Goal: Task Accomplishment & Management: Complete application form

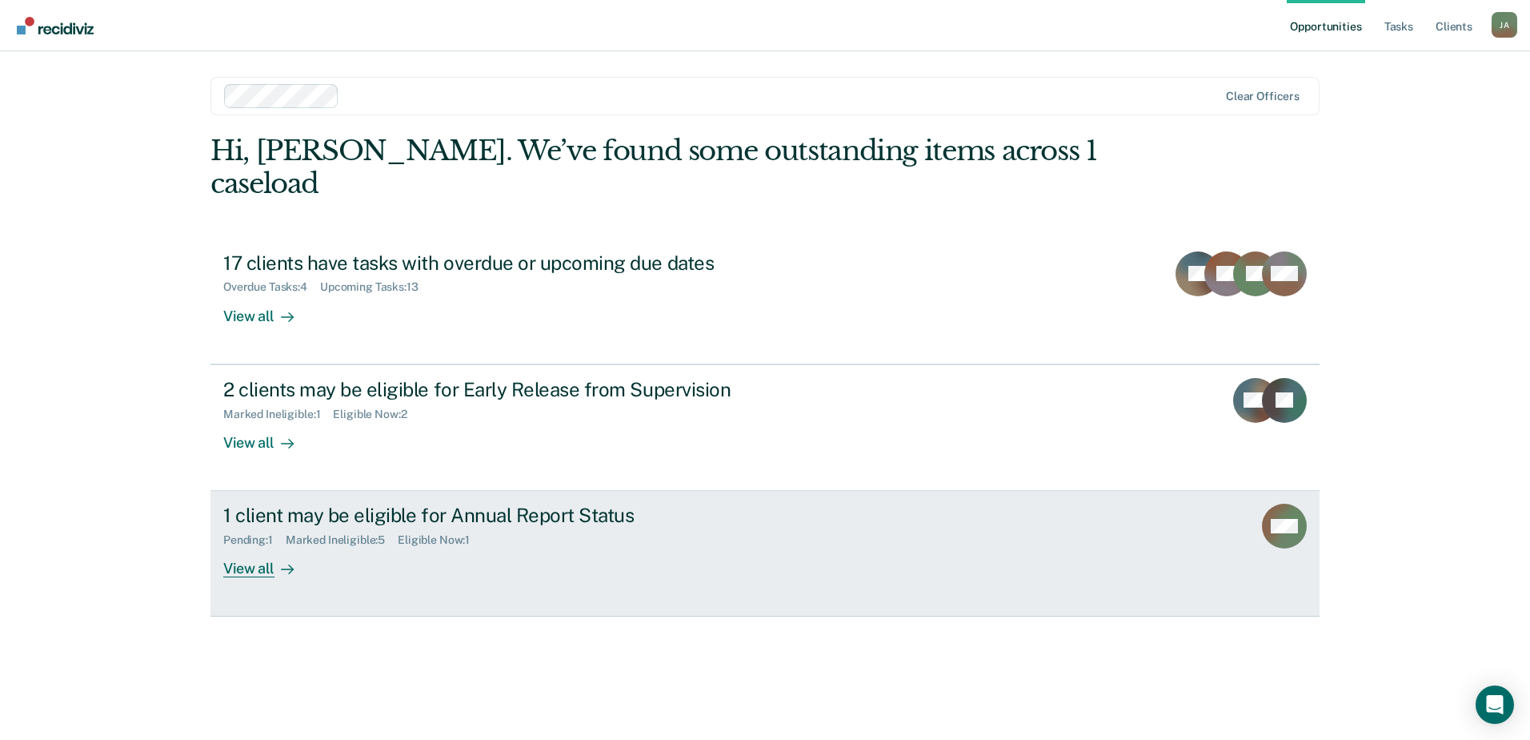
click at [393, 503] on div "1 client may be eligible for Annual Report Status" at bounding box center [504, 514] width 562 height 23
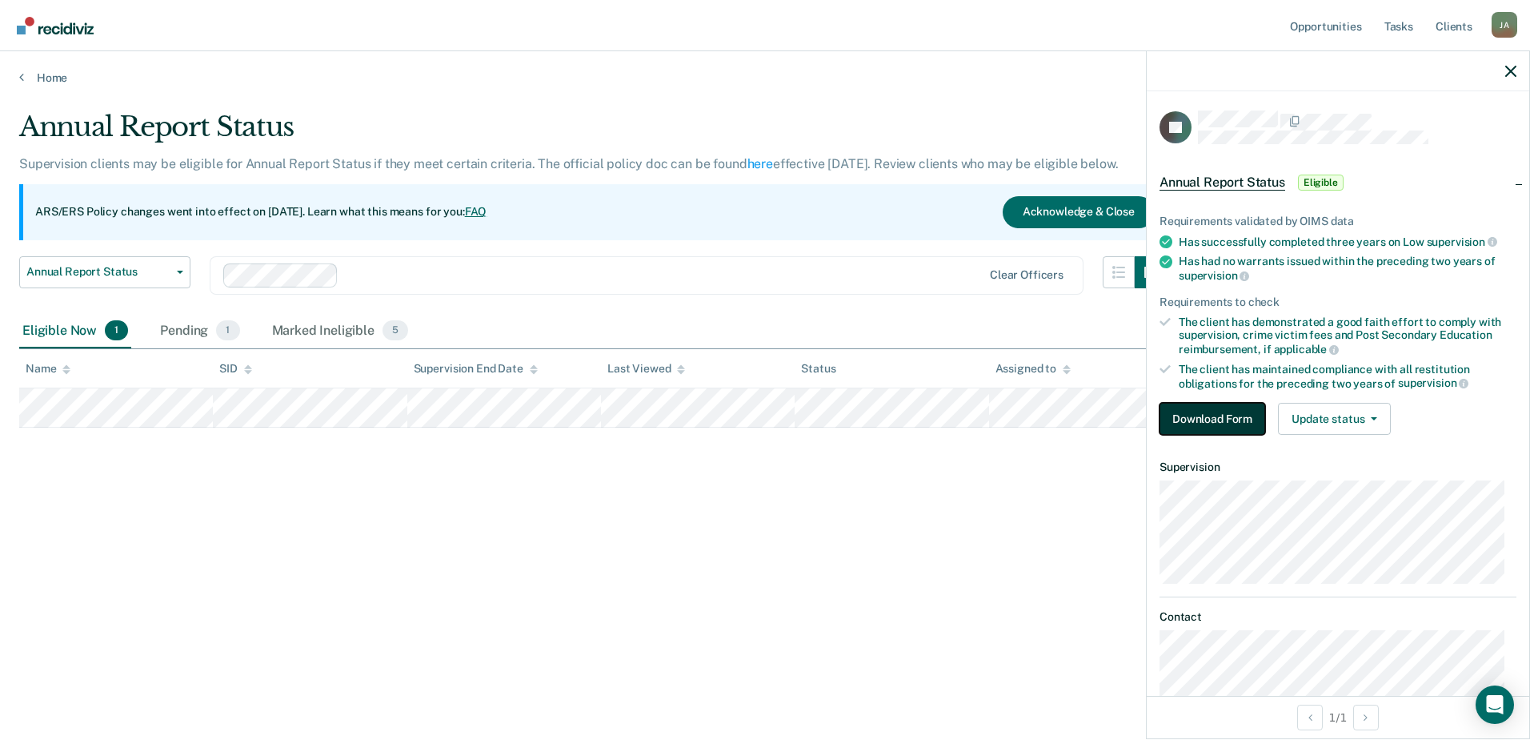
click at [1222, 412] on button "Download Form" at bounding box center [1213, 419] width 106 height 32
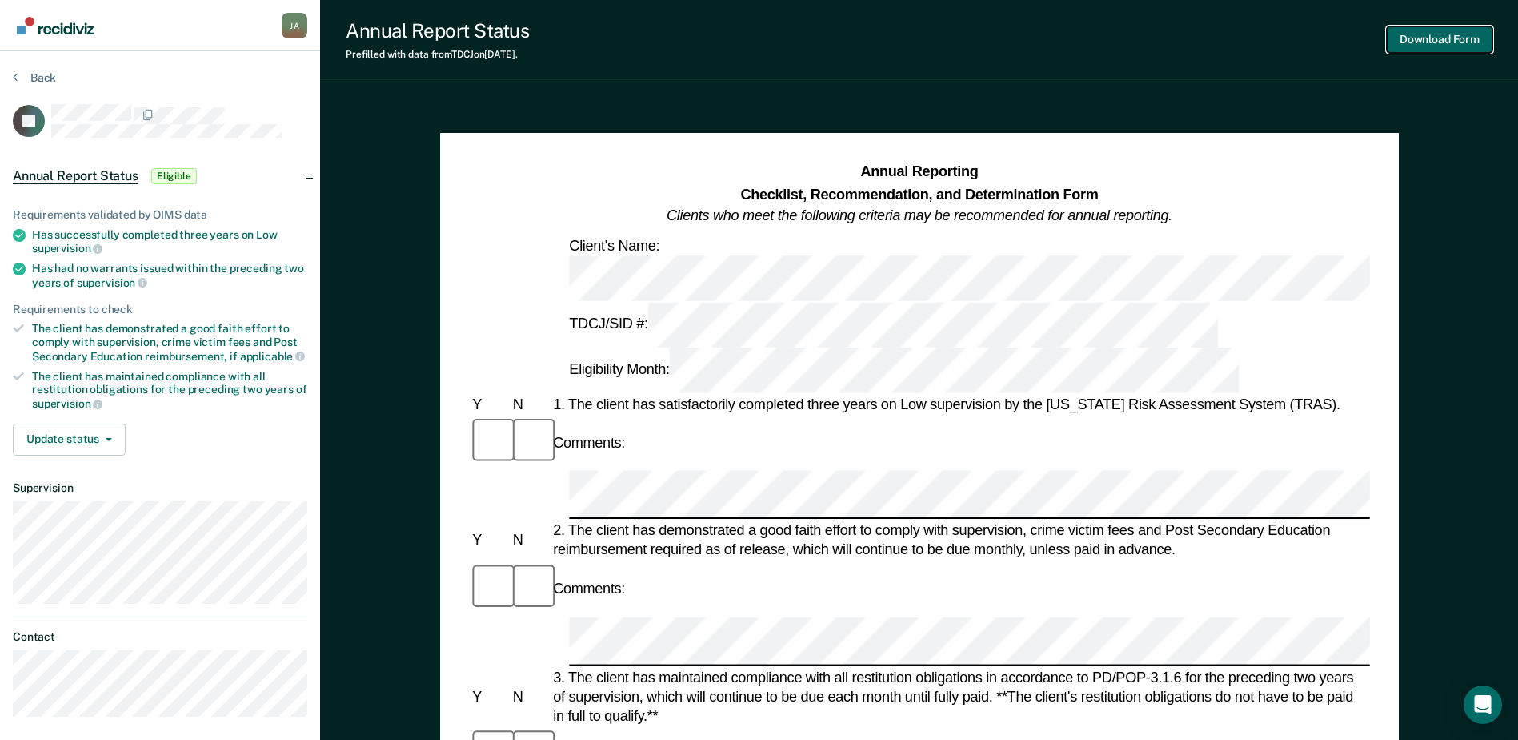
drag, startPoint x: 609, startPoint y: 331, endPoint x: 1418, endPoint y: 42, distance: 859.6
click at [1418, 42] on button "Download Form" at bounding box center [1440, 39] width 106 height 26
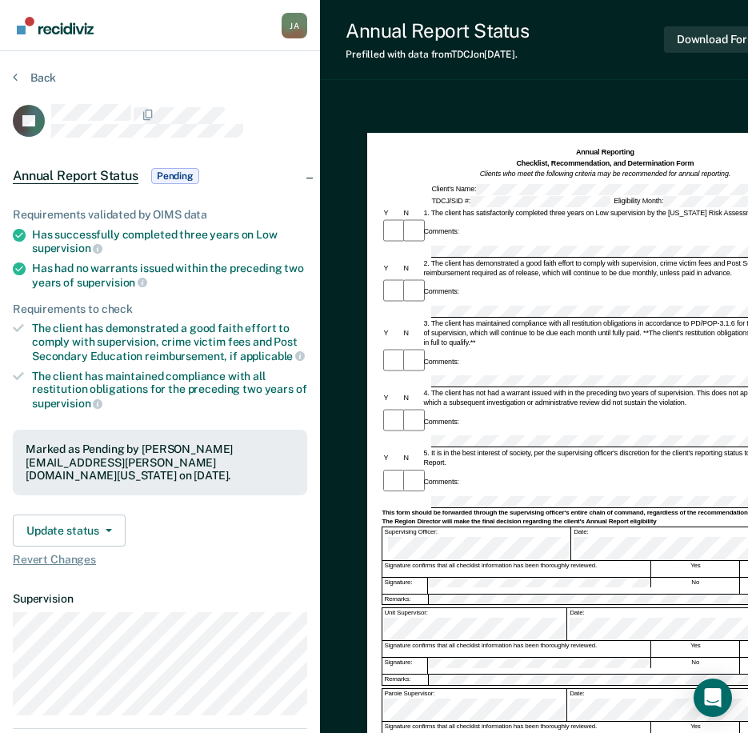
click at [407, 246] on div at bounding box center [605, 252] width 447 height 12
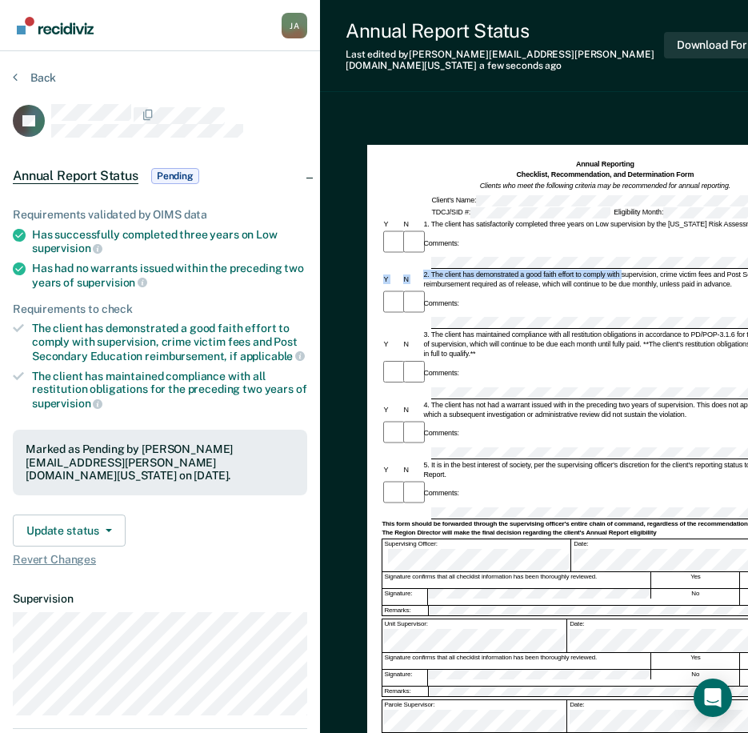
click at [574, 237] on form "Annual Reporting Checklist, Recommendation, and Determination Form Clients who …" at bounding box center [605, 551] width 447 height 784
click at [654, 290] on div "Comments:" at bounding box center [605, 303] width 447 height 26
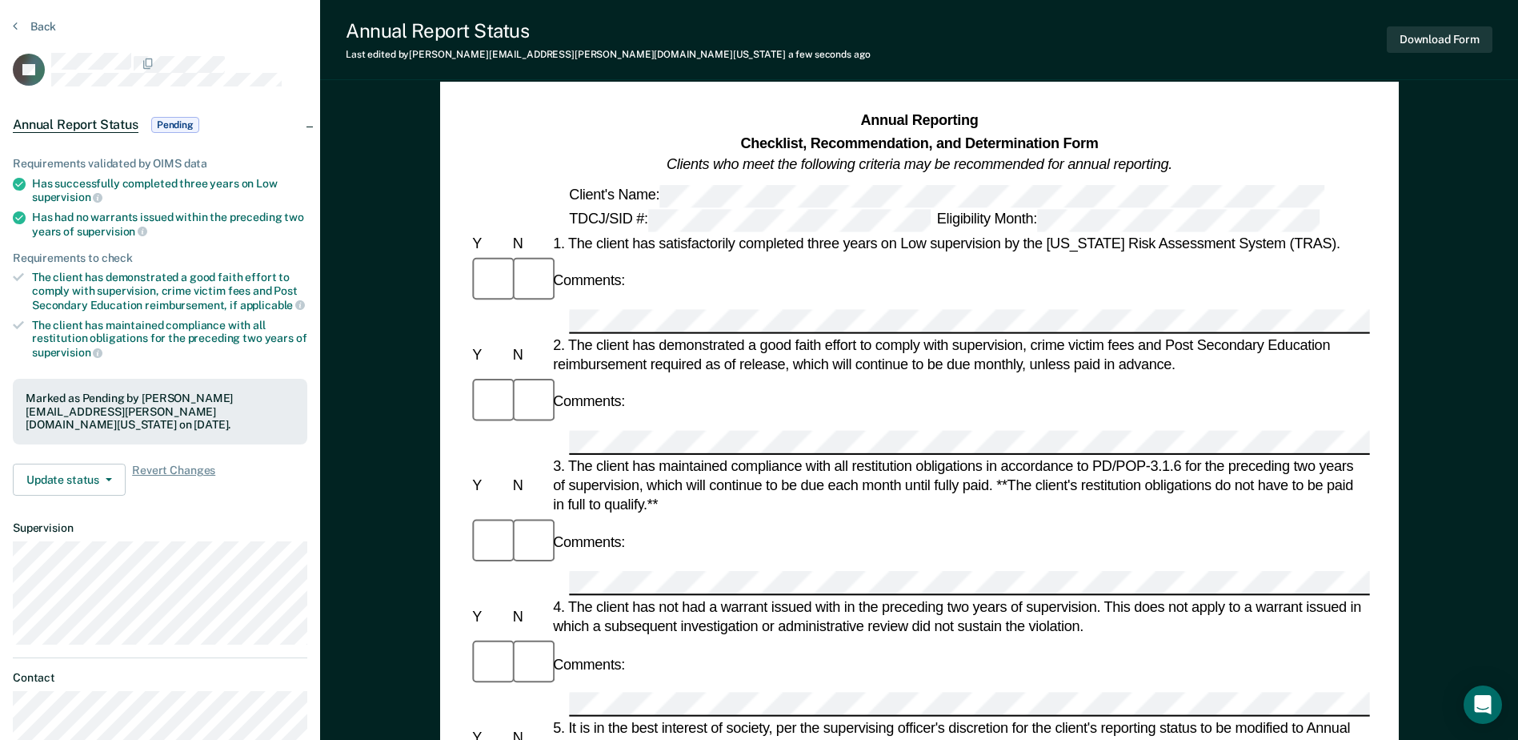
scroll to position [80, 0]
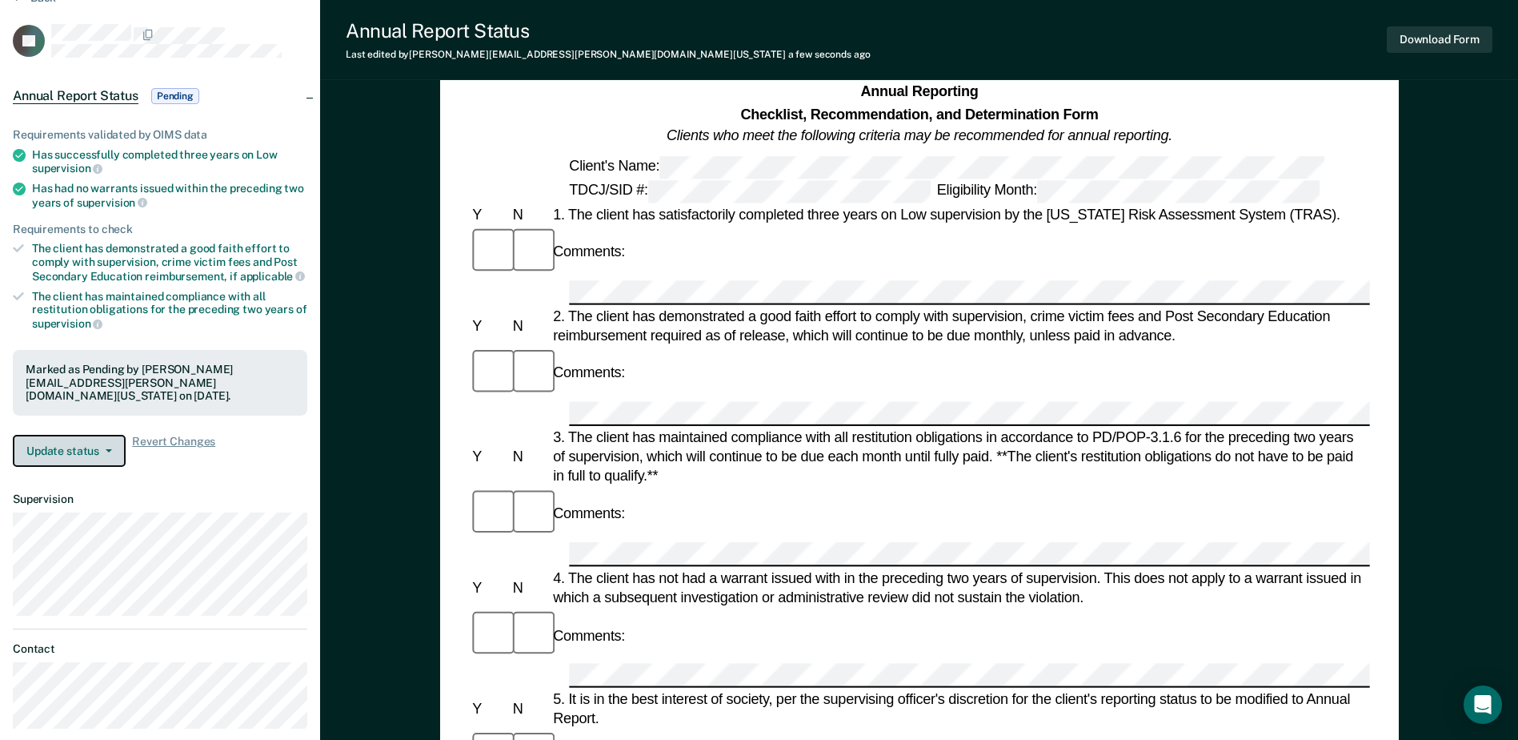
click at [89, 447] on button "Update status" at bounding box center [69, 451] width 113 height 32
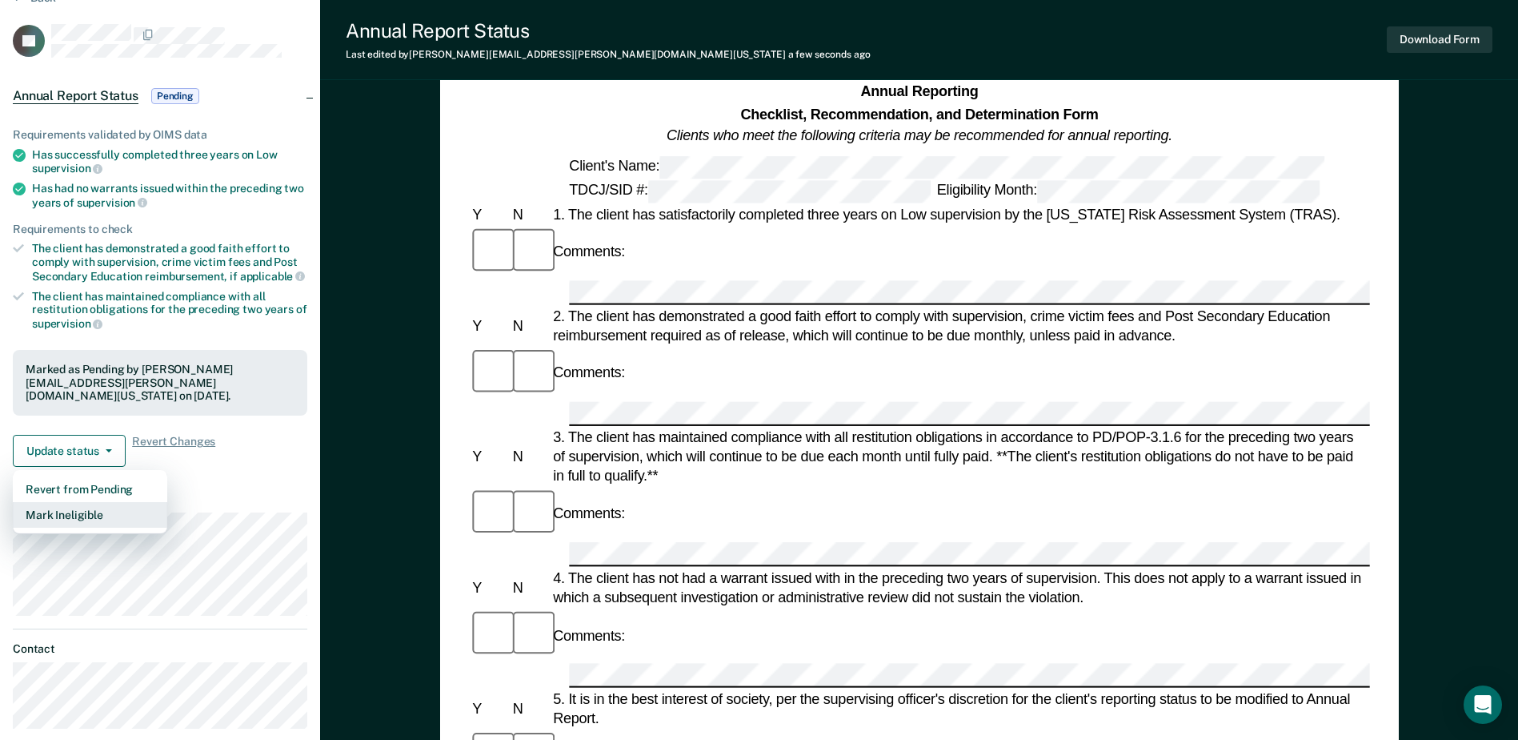
click at [96, 515] on button "Mark Ineligible" at bounding box center [90, 515] width 154 height 26
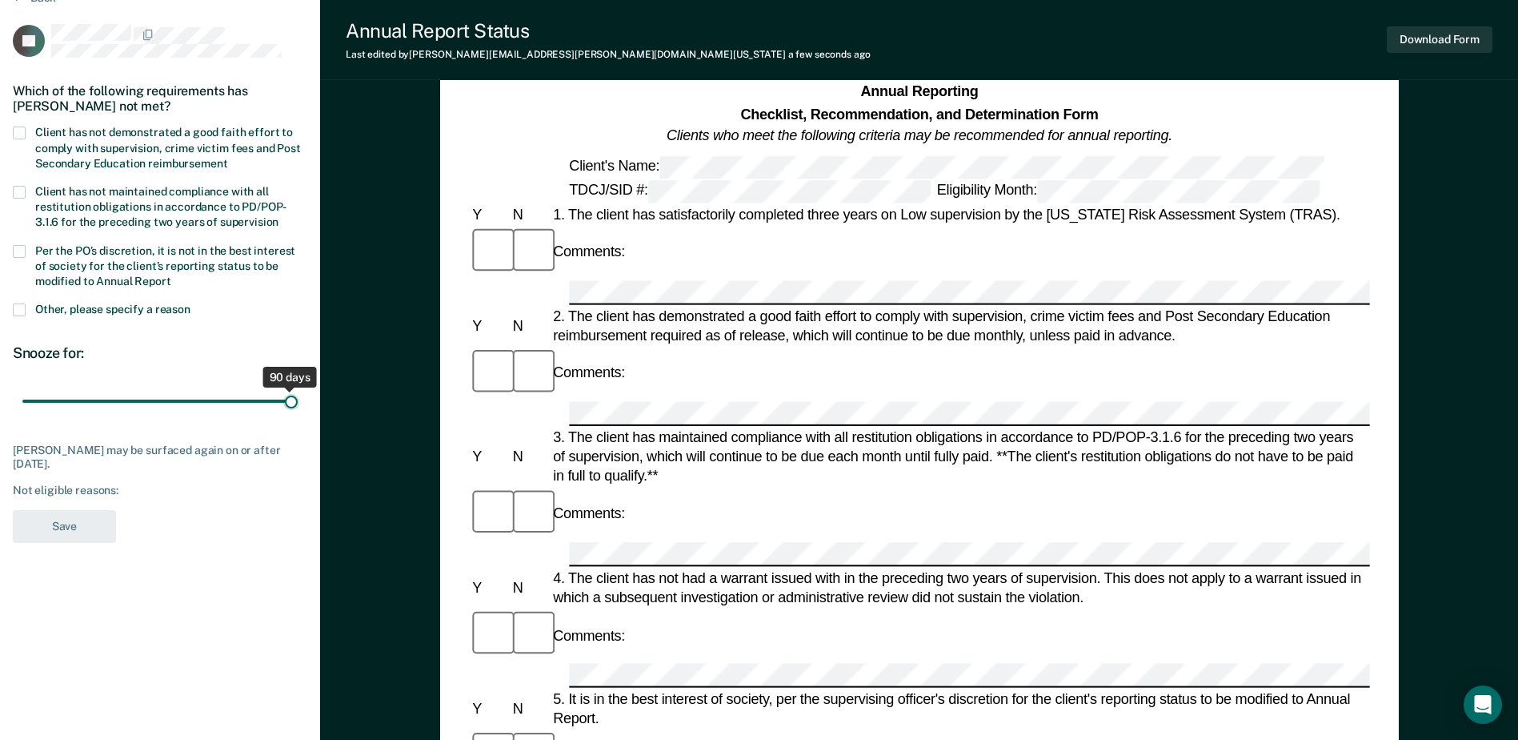
drag, startPoint x: 114, startPoint y: 400, endPoint x: 303, endPoint y: 412, distance: 190.1
type input "90"
click at [298, 412] on input "range" at bounding box center [159, 401] width 275 height 28
click at [21, 308] on span at bounding box center [19, 309] width 13 height 13
click at [191, 303] on input "Other, please specify a reason" at bounding box center [191, 303] width 0 height 0
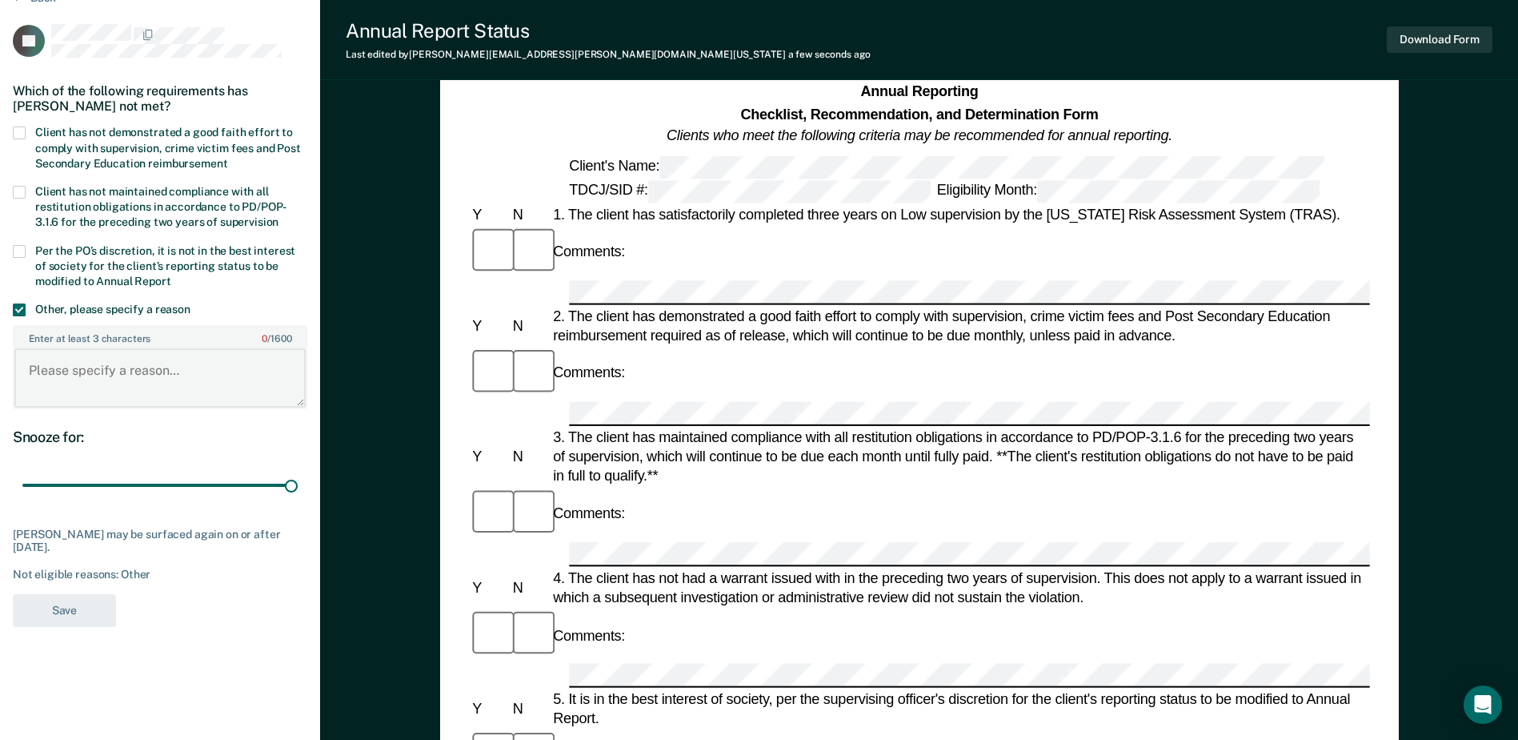
click at [84, 394] on textarea "Enter at least 3 characters 0 / 1600" at bounding box center [159, 377] width 291 height 59
click at [175, 373] on textarea "Client has to coni" at bounding box center [159, 377] width 291 height 59
click at [203, 371] on textarea "Client has to continue" at bounding box center [159, 377] width 291 height 59
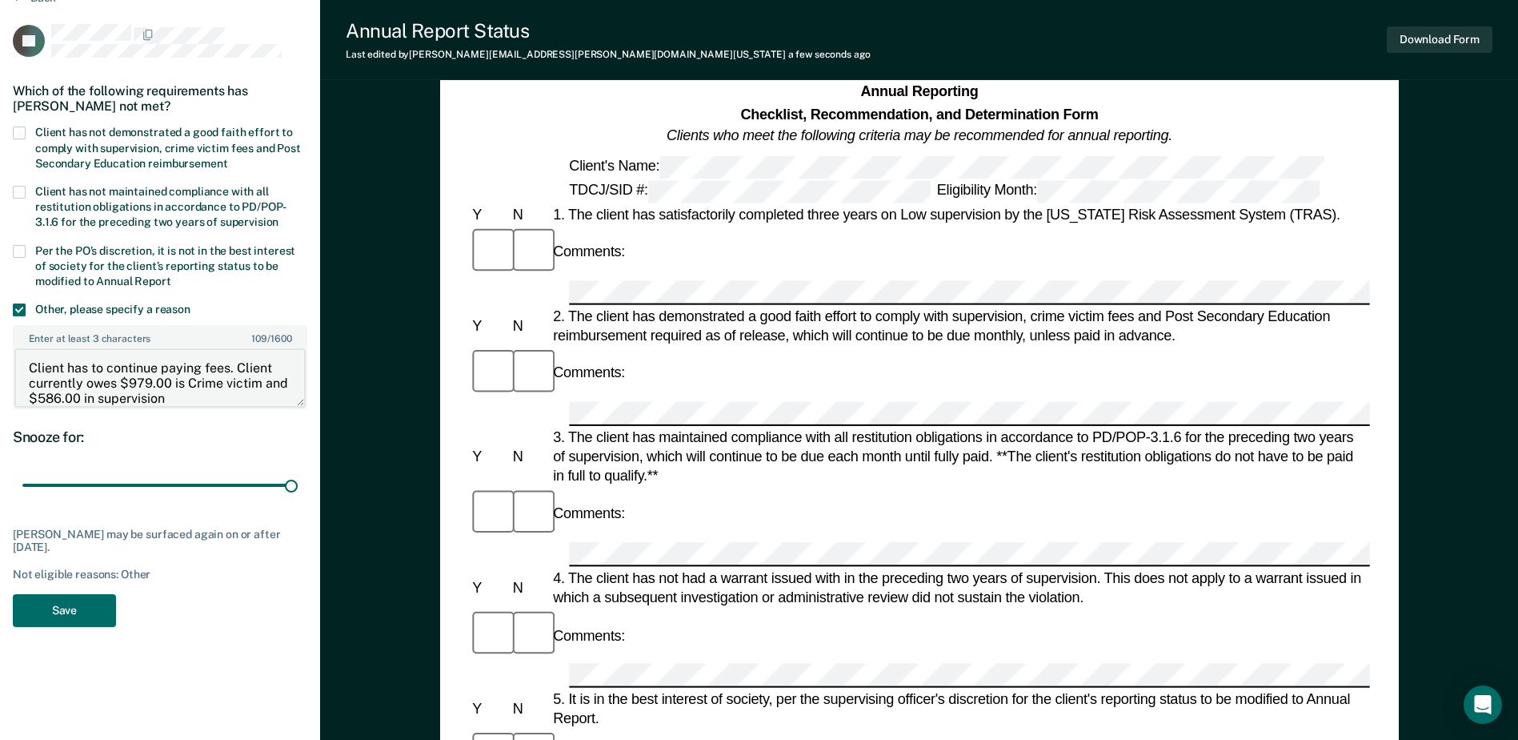
click at [179, 382] on textarea "Client has to continue paying fees. Client currently owes $979.00 is Crime vict…" at bounding box center [159, 377] width 291 height 59
click at [129, 397] on textarea "Client has to continue paying fees. Client currently owes $979.00 in Crime vict…" at bounding box center [159, 377] width 291 height 59
type textarea "Client has to continue paying fees. Client currently owes $979.00 in Crime vict…"
click at [58, 600] on button "Save" at bounding box center [64, 610] width 103 height 33
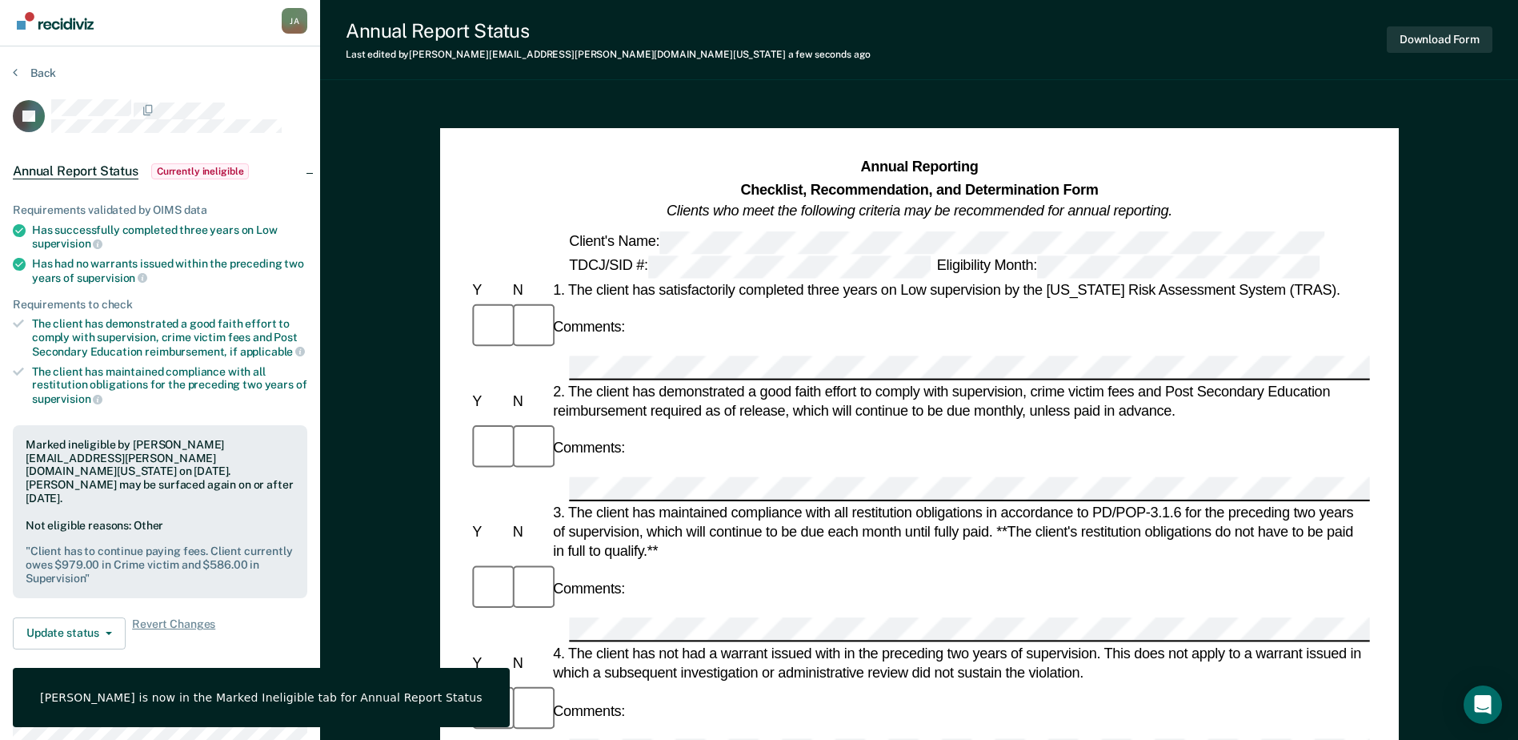
scroll to position [0, 0]
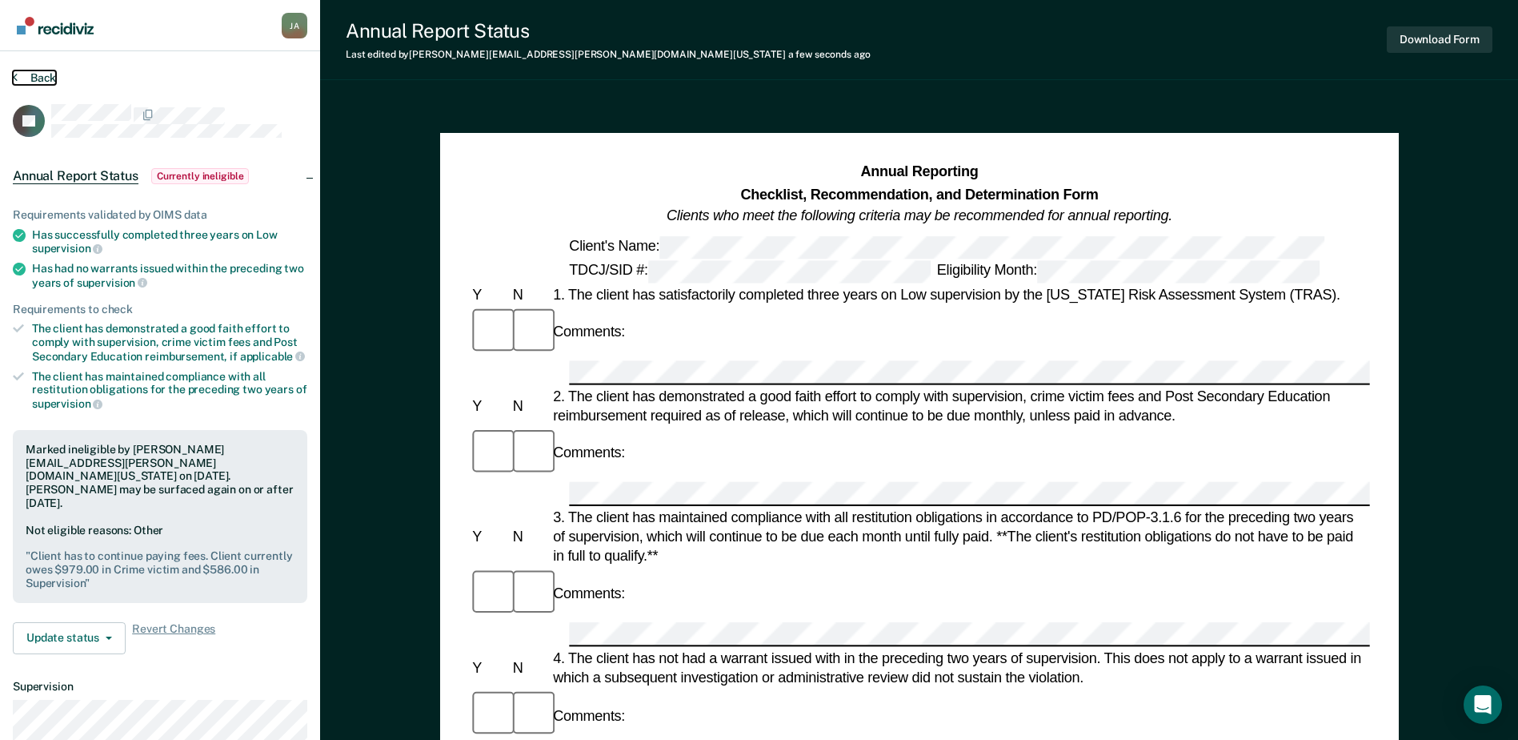
click at [40, 82] on button "Back" at bounding box center [34, 77] width 43 height 14
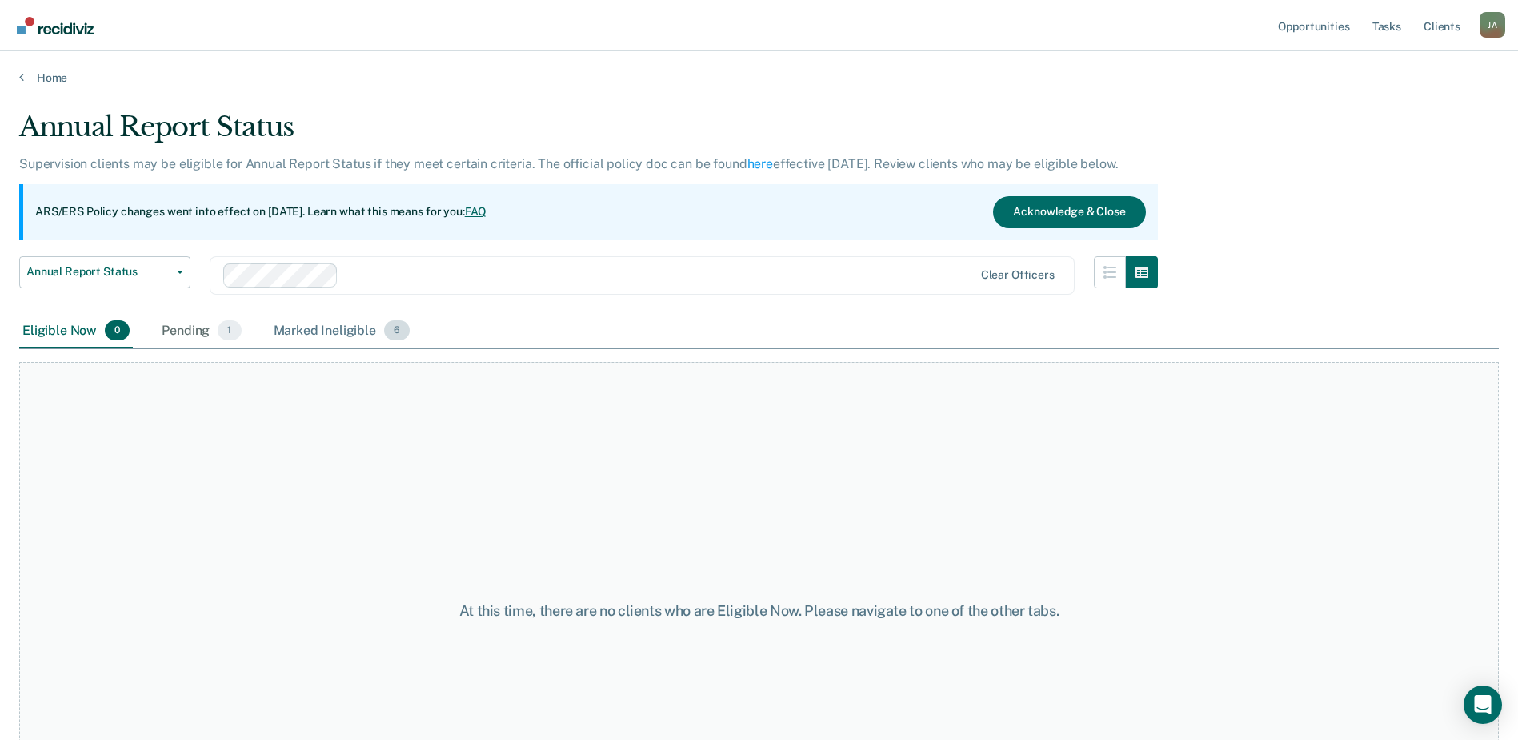
click at [328, 332] on div "Marked Ineligible 6" at bounding box center [342, 331] width 143 height 35
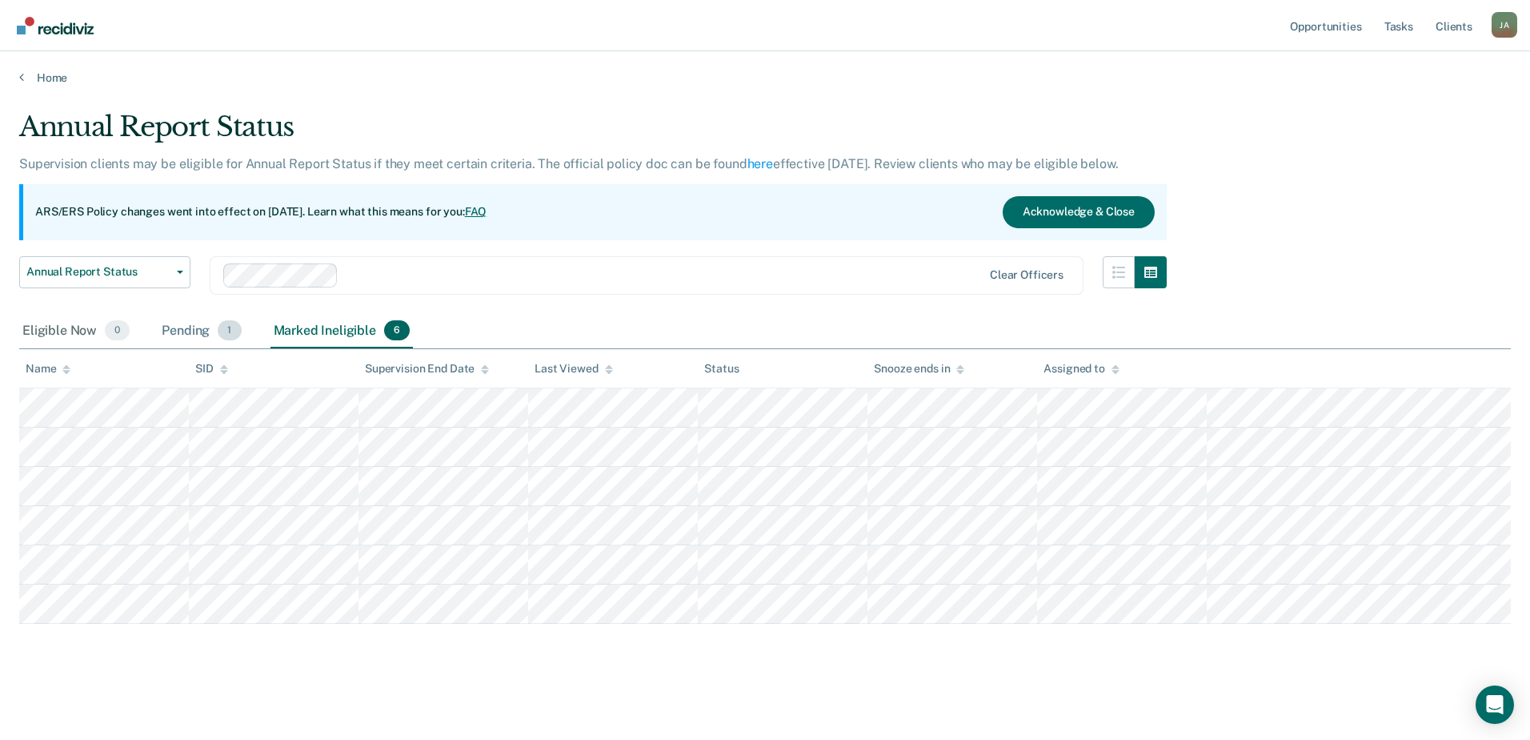
click at [203, 327] on div "Pending 1" at bounding box center [201, 331] width 86 height 35
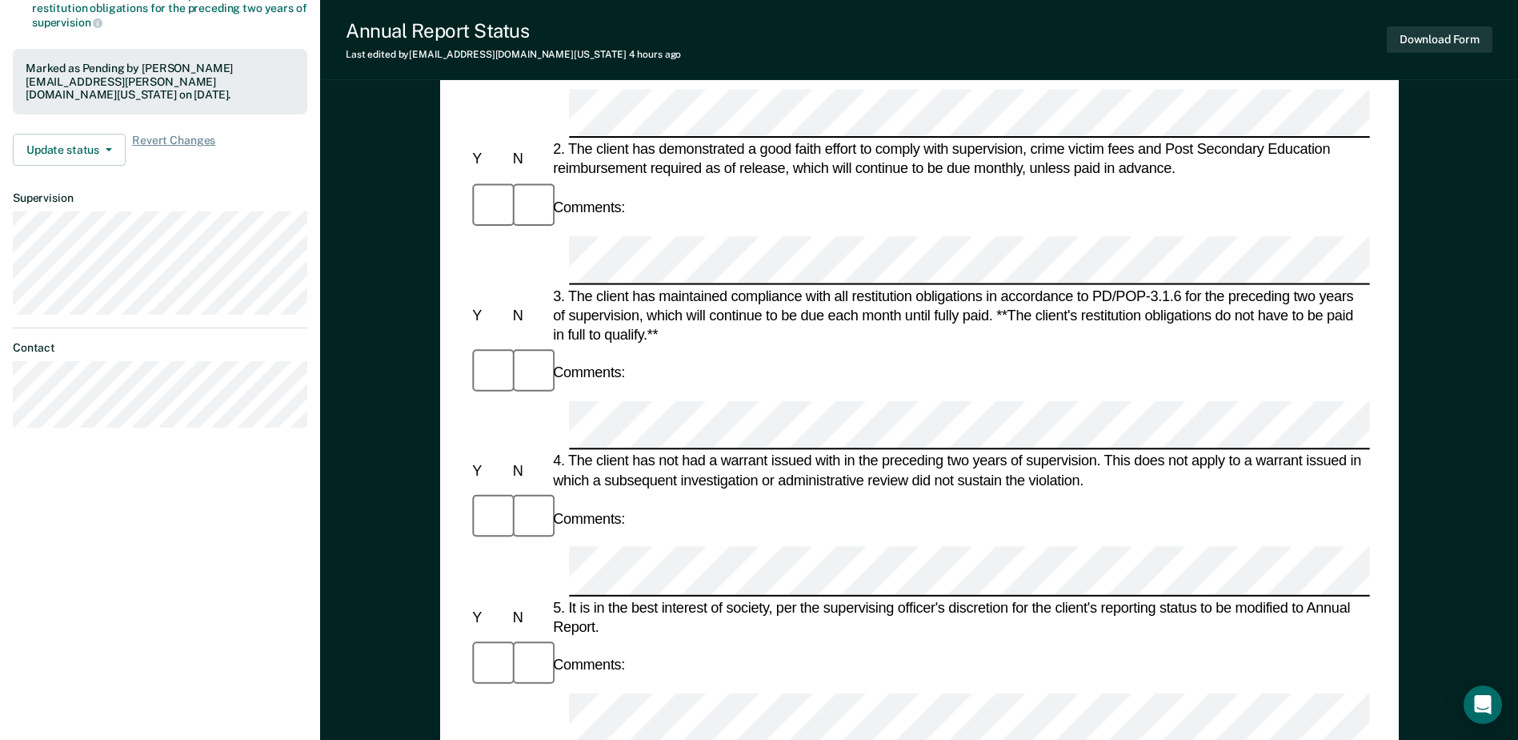
scroll to position [367, 0]
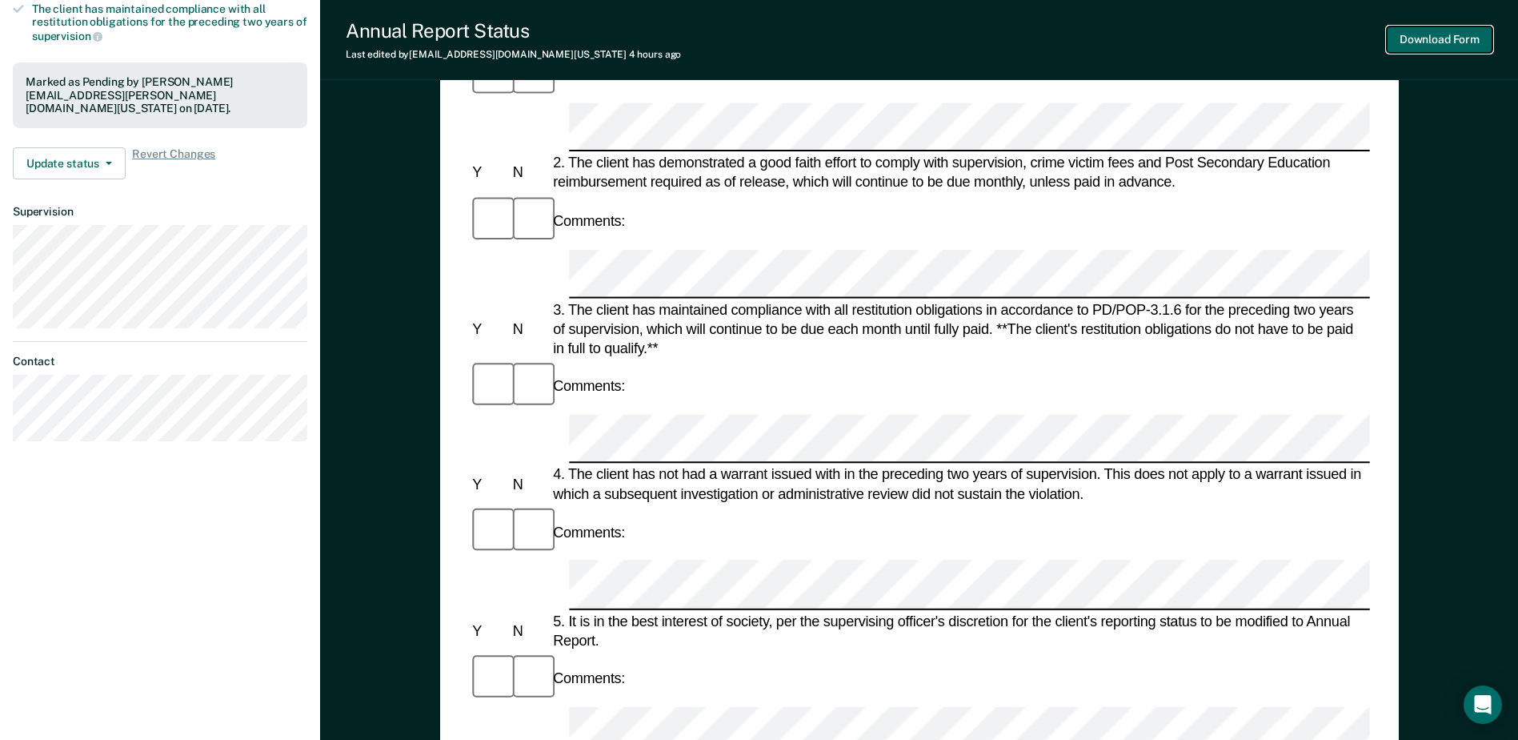
click at [1416, 37] on button "Download Form" at bounding box center [1440, 39] width 106 height 26
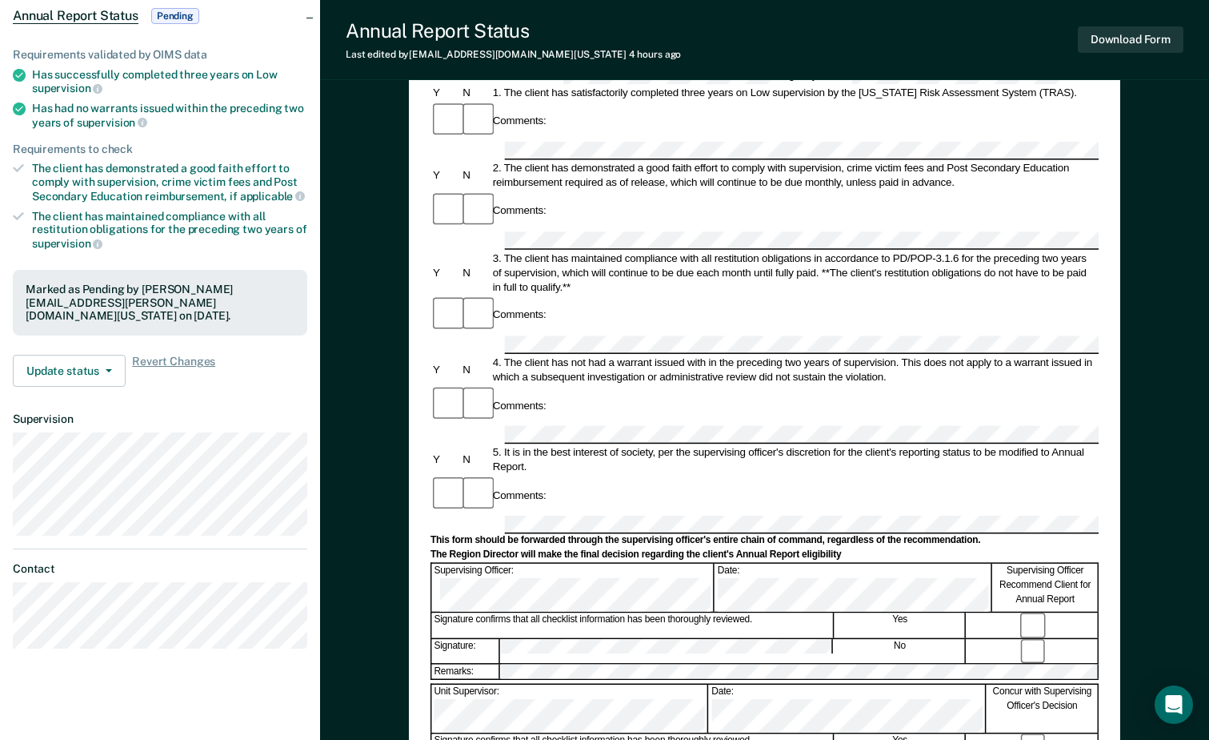
scroll to position [0, 0]
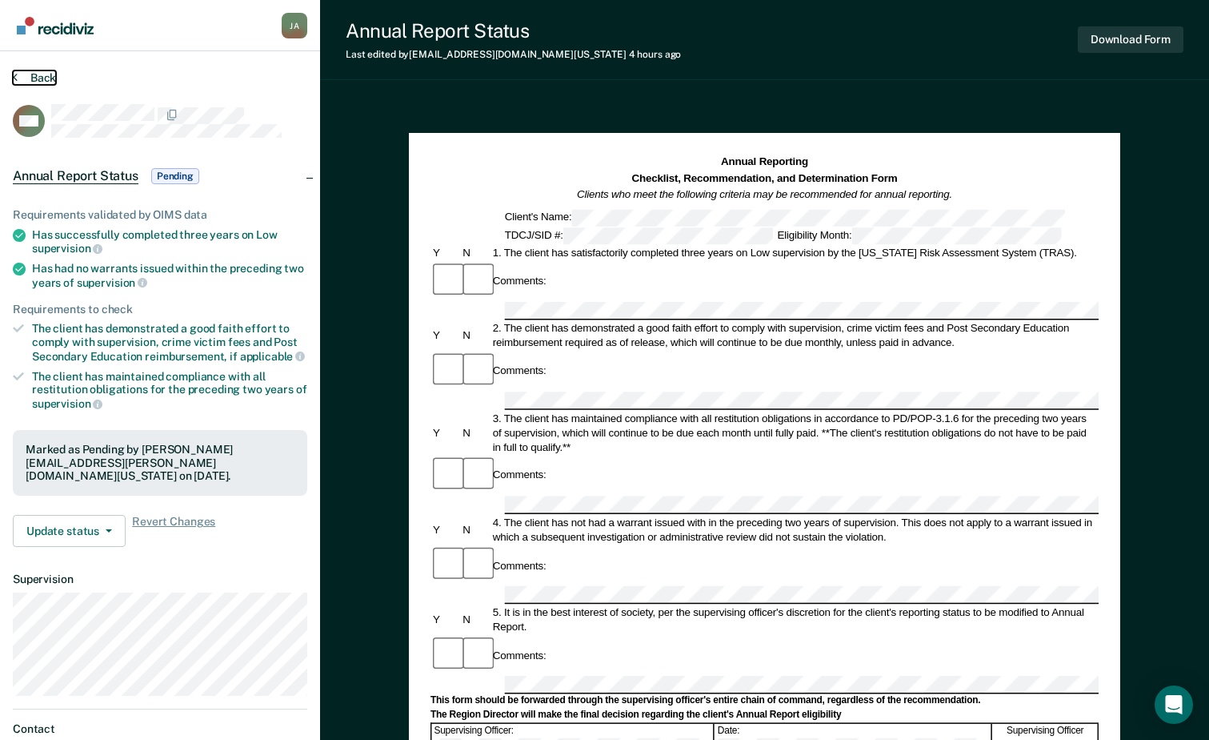
click at [39, 77] on button "Back" at bounding box center [34, 77] width 43 height 14
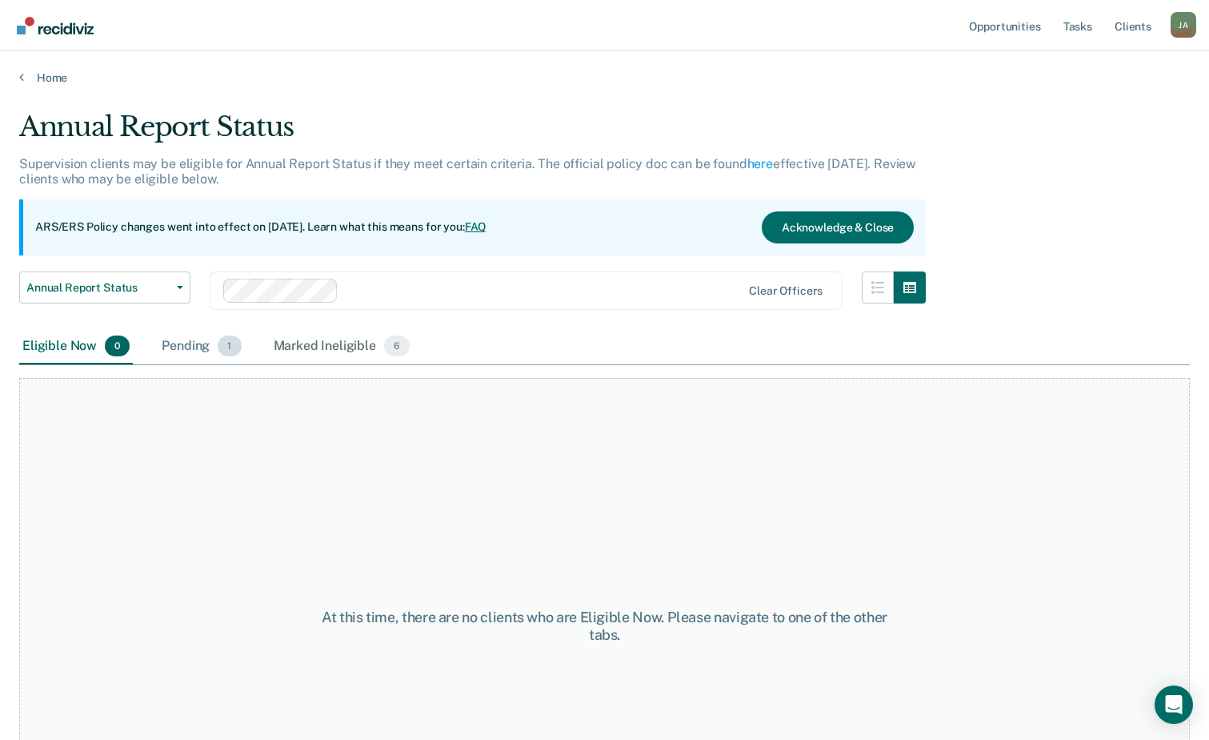
click at [219, 346] on span "1" at bounding box center [229, 345] width 23 height 21
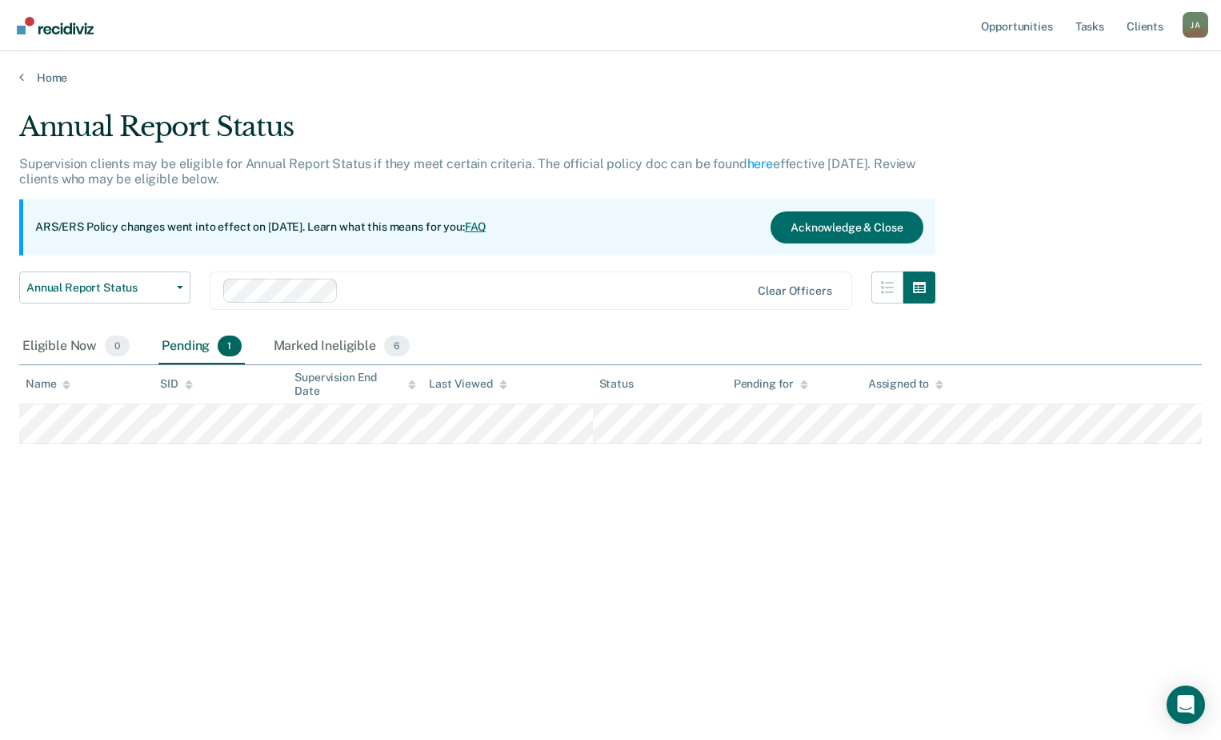
drag, startPoint x: 214, startPoint y: 511, endPoint x: 644, endPoint y: 546, distance: 431.2
click at [214, 513] on div "Annual Report Status Supervision clients may be eligible for Annual Report Stat…" at bounding box center [610, 364] width 1183 height 509
click at [46, 71] on link "Home" at bounding box center [610, 77] width 1183 height 14
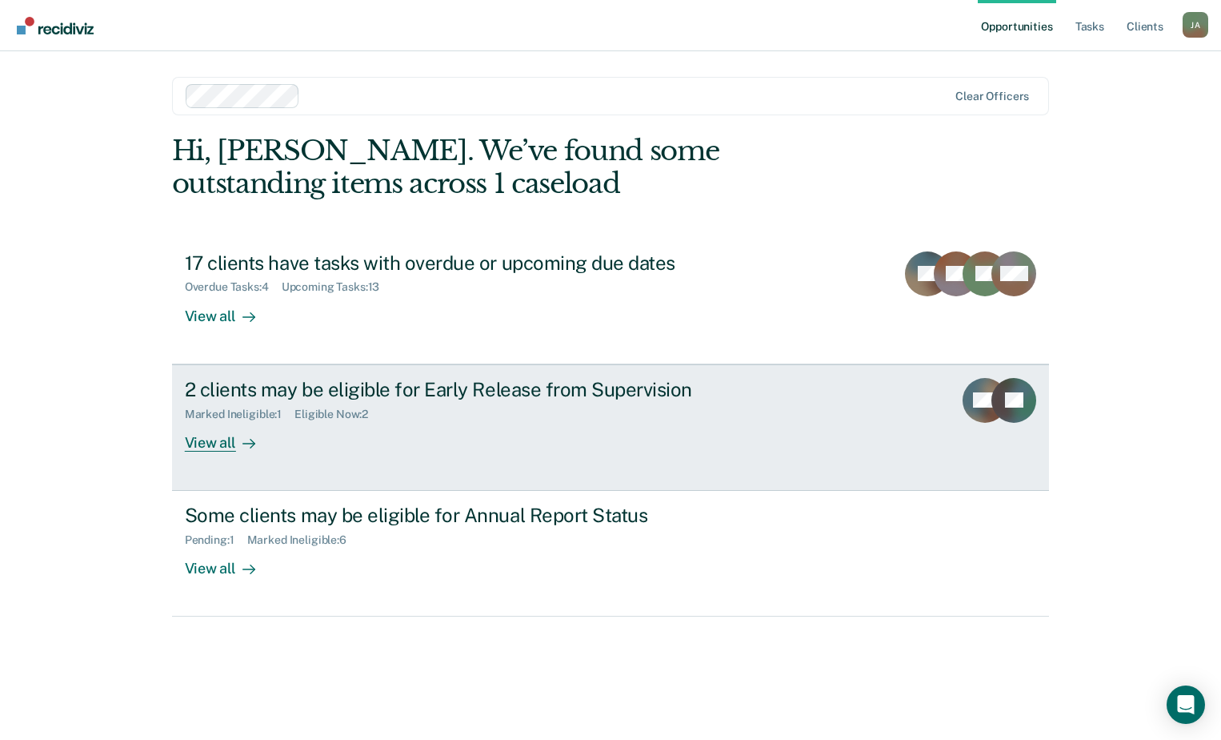
click at [217, 447] on div "View all" at bounding box center [230, 435] width 90 height 31
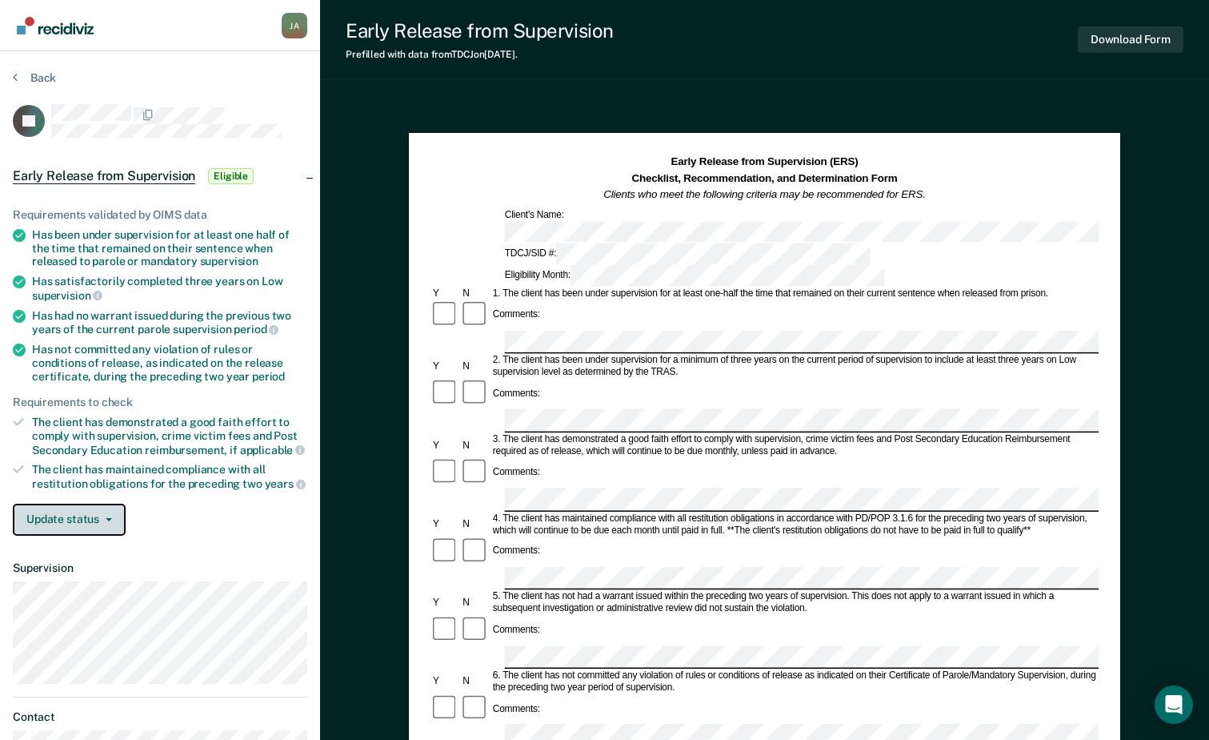
click at [63, 523] on button "Update status" at bounding box center [69, 519] width 113 height 32
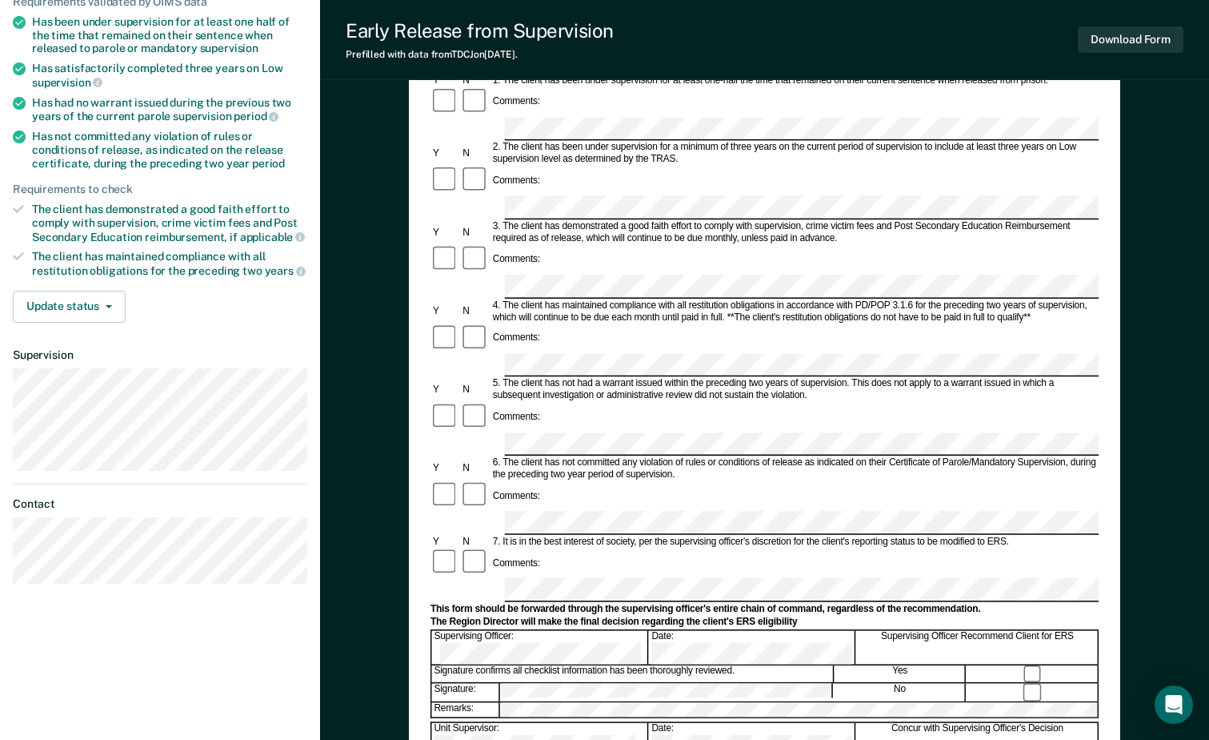
scroll to position [240, 0]
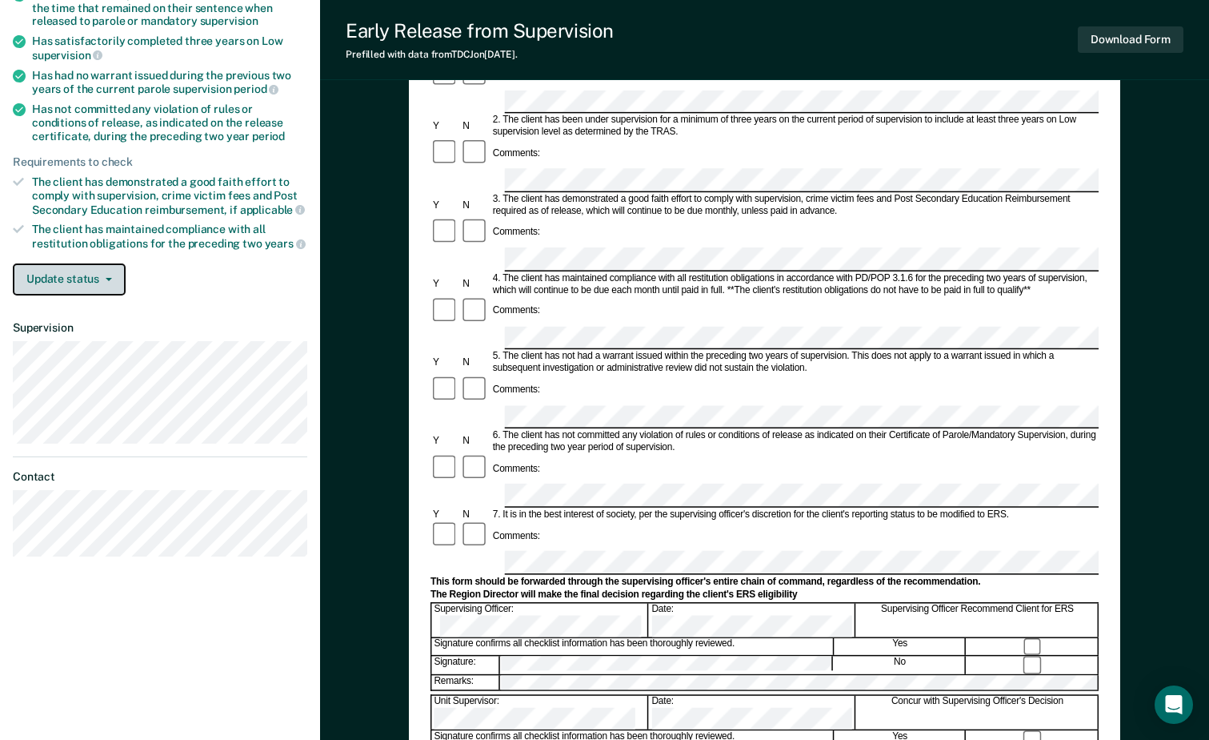
click at [107, 271] on button "Update status" at bounding box center [69, 279] width 113 height 32
click at [106, 282] on button "Update status" at bounding box center [69, 279] width 113 height 32
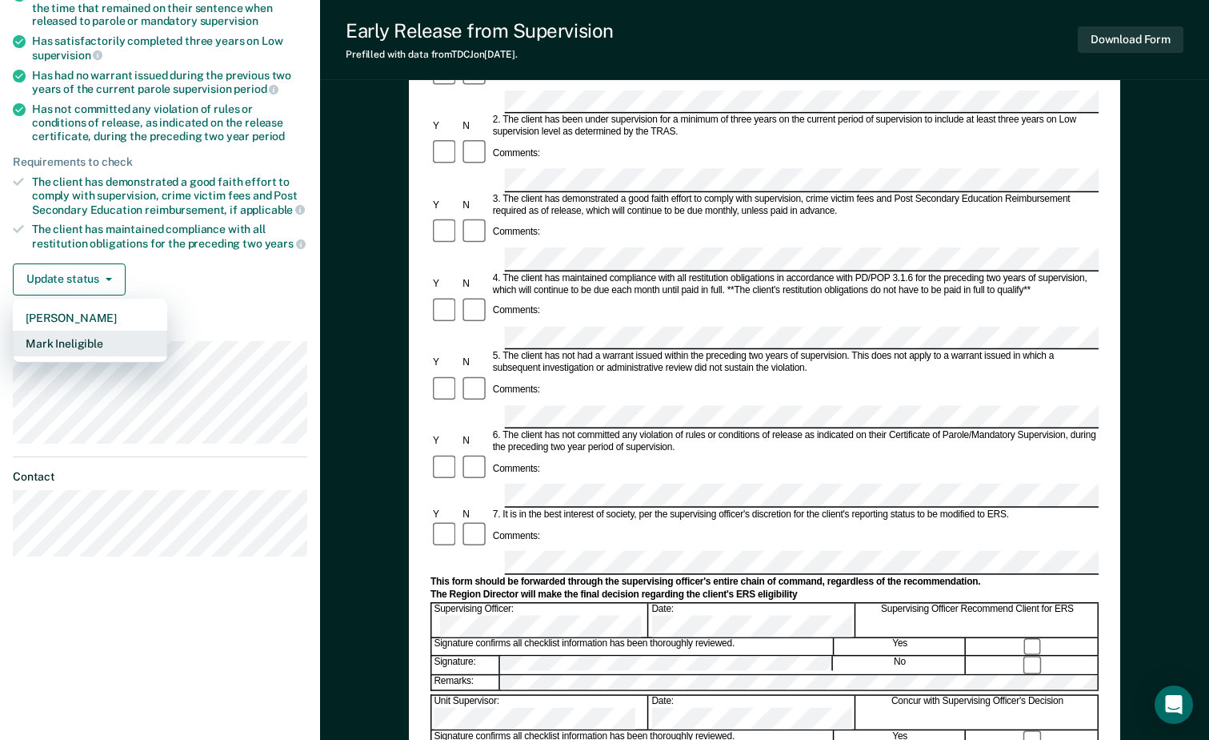
click at [64, 339] on button "Mark Ineligible" at bounding box center [90, 344] width 154 height 26
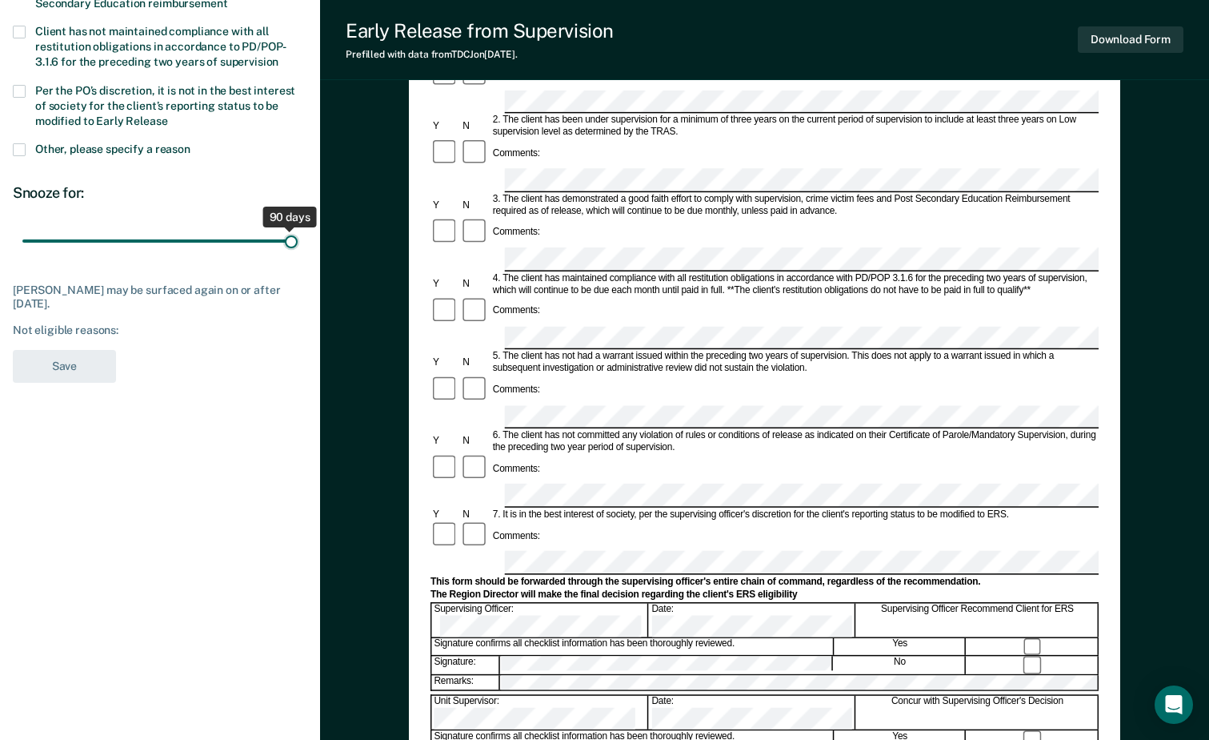
drag, startPoint x: 110, startPoint y: 235, endPoint x: 323, endPoint y: 269, distance: 214.8
type input "90"
click at [298, 255] on input "range" at bounding box center [159, 241] width 275 height 28
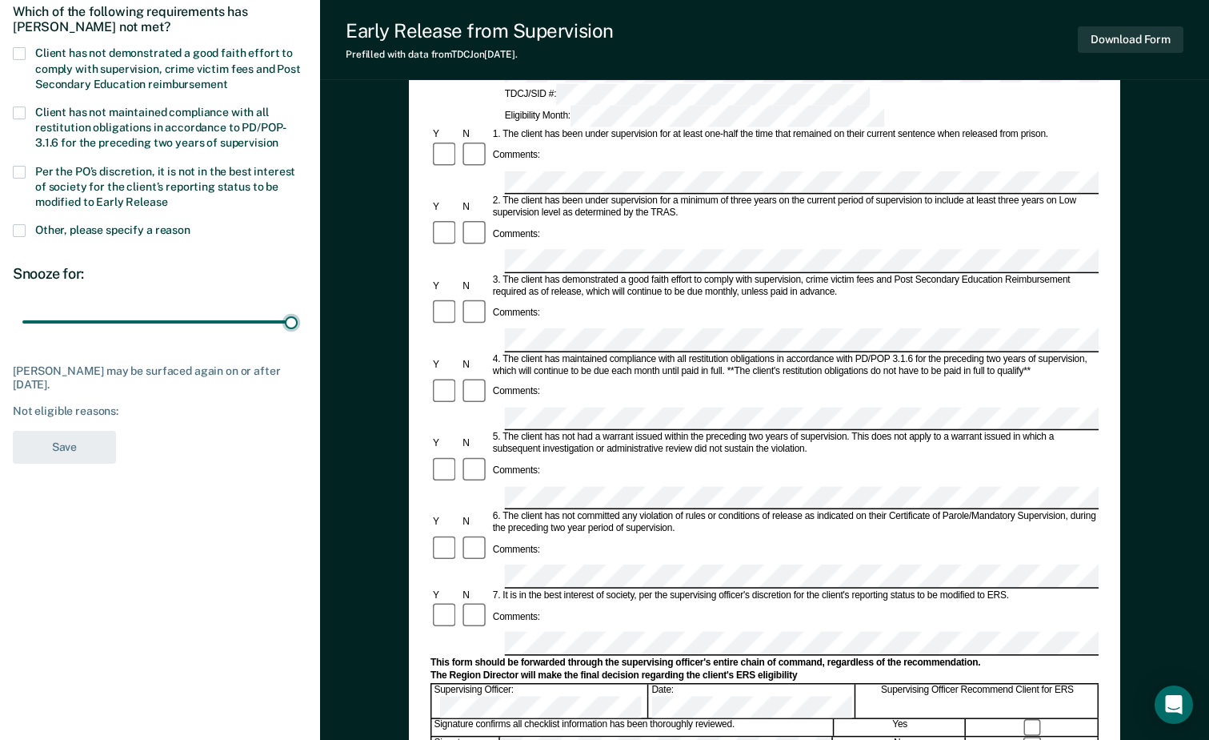
scroll to position [0, 0]
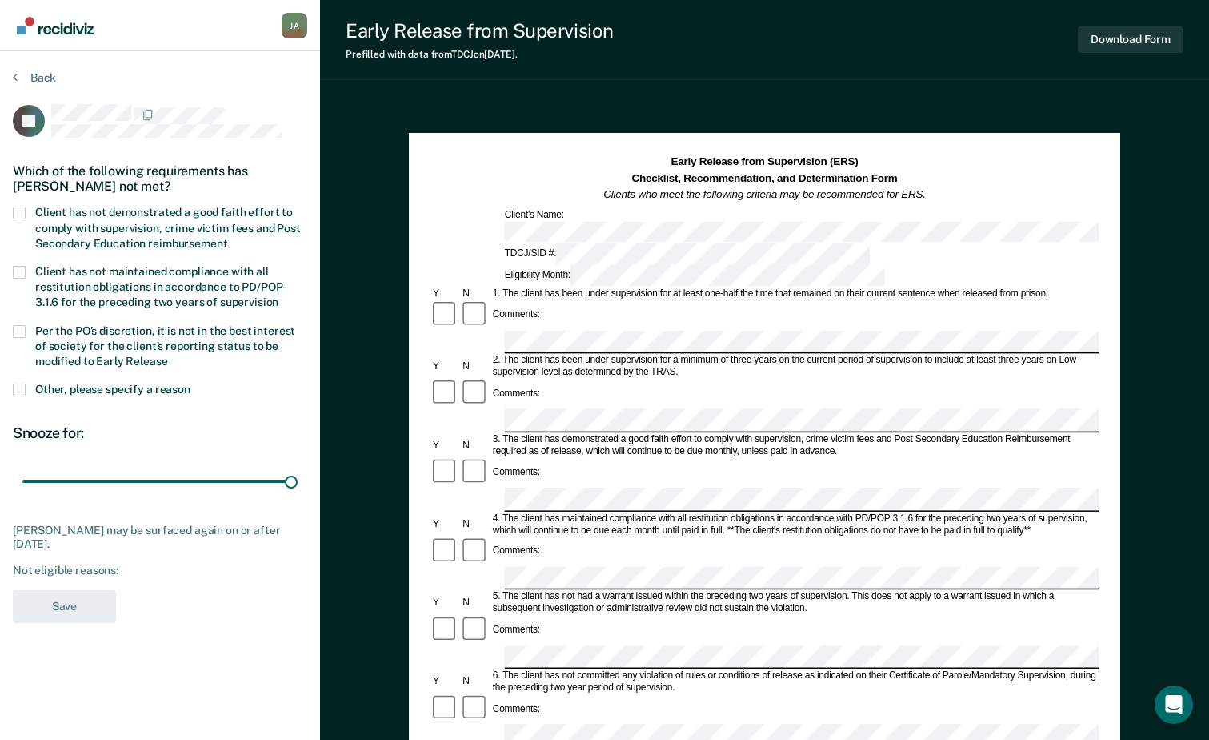
click at [15, 392] on span at bounding box center [19, 389] width 13 height 13
click at [191, 383] on input "Other, please specify a reason" at bounding box center [191, 383] width 0 height 0
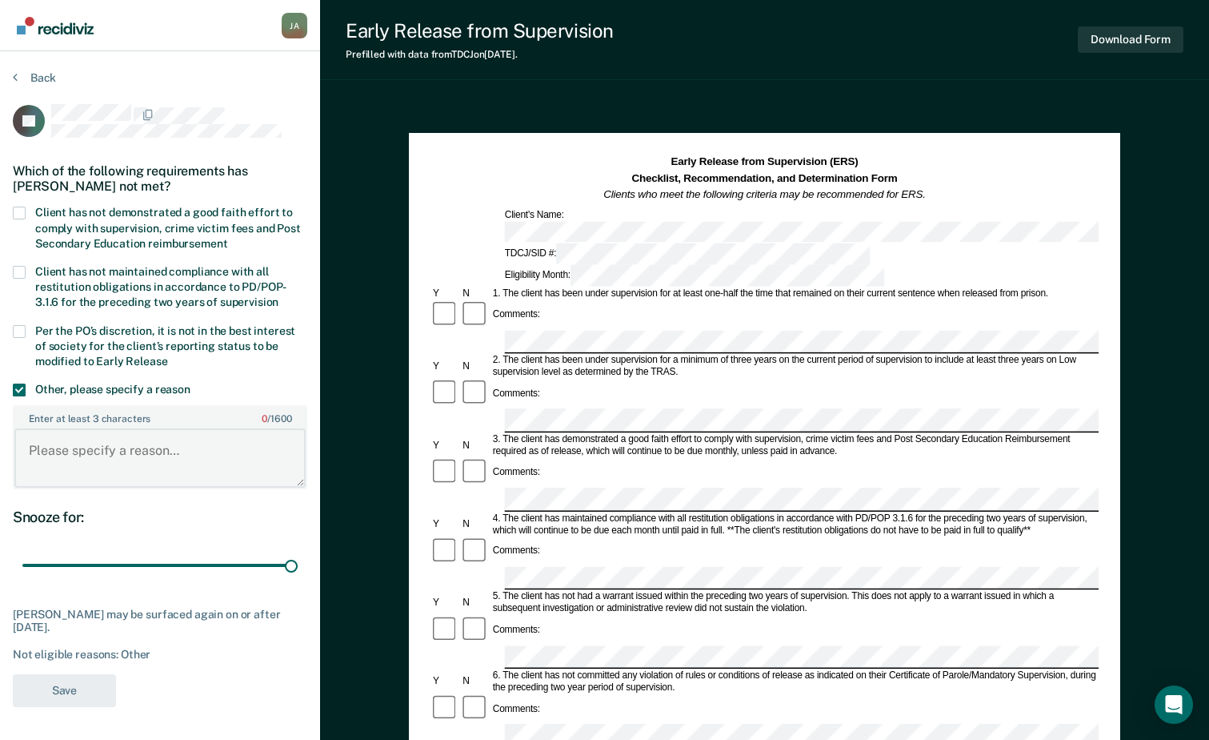
click at [72, 452] on textarea "Enter at least 3 characters 0 / 1600" at bounding box center [159, 457] width 291 height 59
paste textarea "Supervision Fees"
paste textarea "586.00"
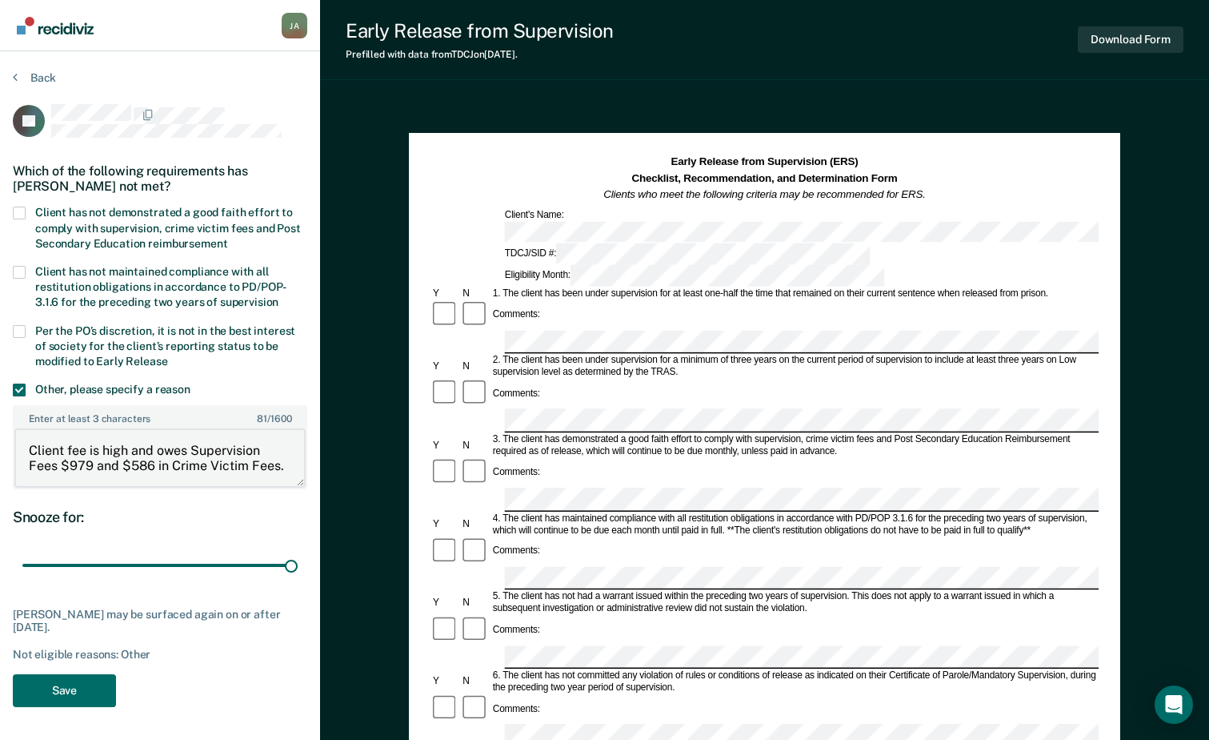
click at [90, 446] on textarea "Client fee is high and owes Supervision Fees $979 and $586 in Crime Victim Fees." at bounding box center [159, 457] width 291 height 59
type textarea "Client fees are high and owes Supervision Fees $979 and $586 in Crime Victim Fe…"
click at [54, 688] on button "Save" at bounding box center [64, 690] width 103 height 33
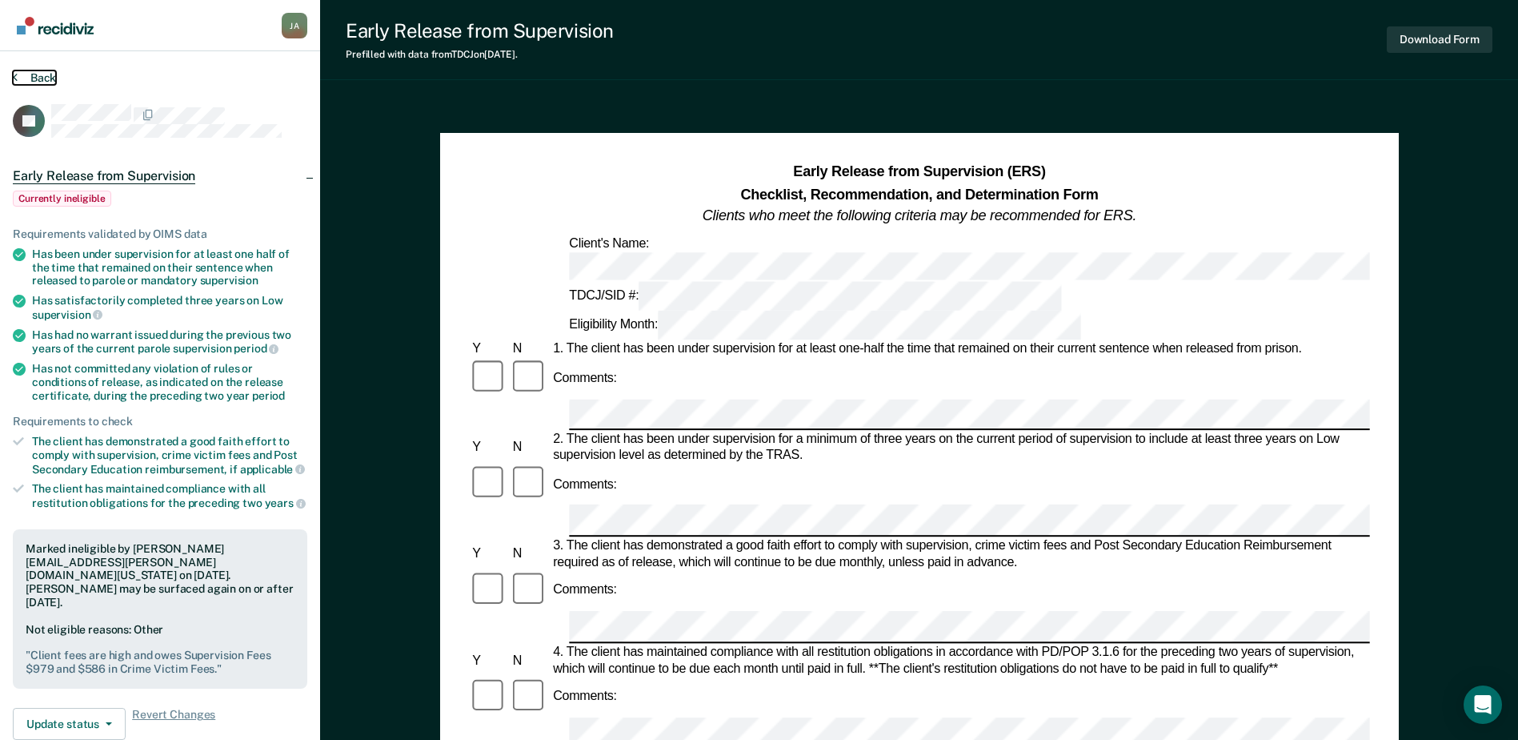
click at [30, 74] on button "Back" at bounding box center [34, 77] width 43 height 14
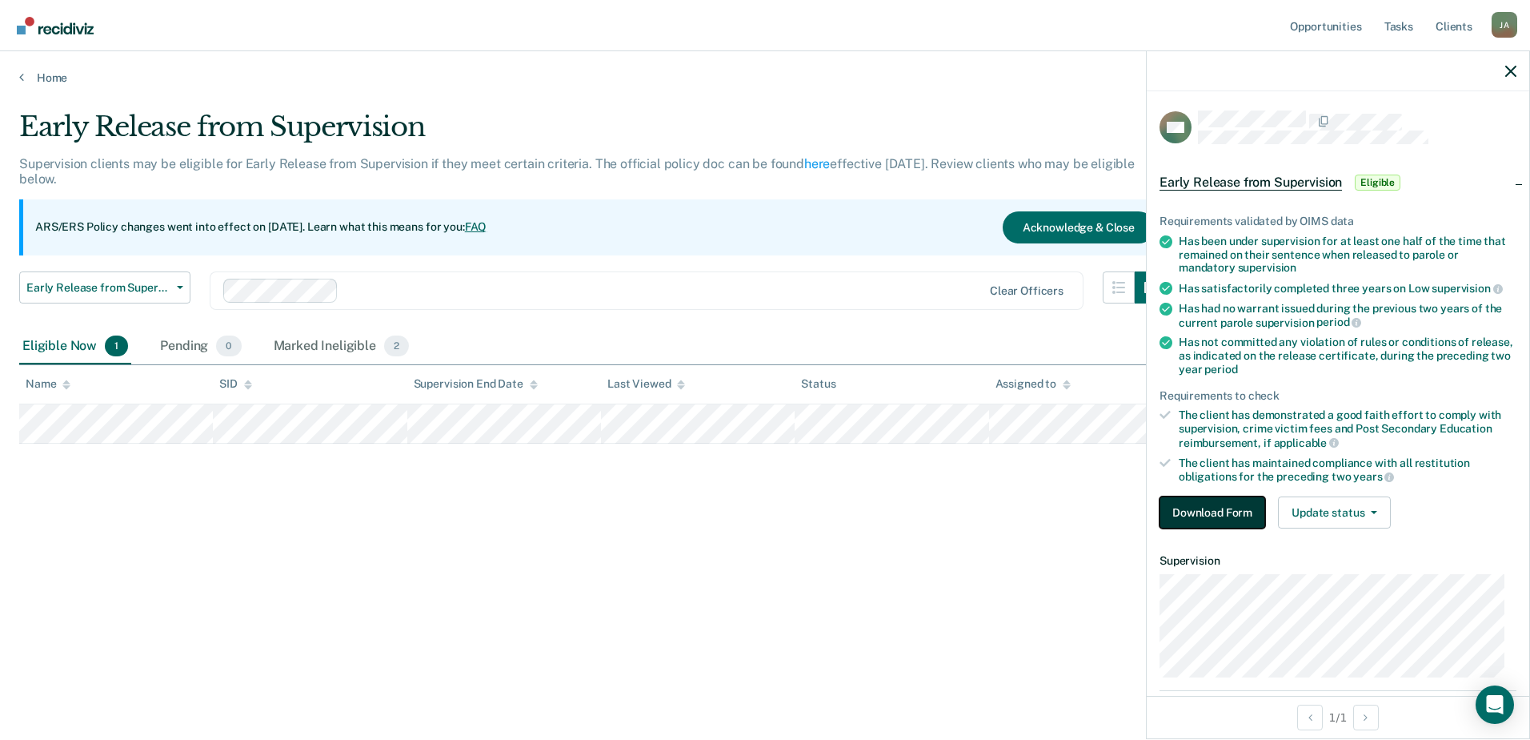
click at [1233, 519] on button "Download Form" at bounding box center [1213, 512] width 106 height 32
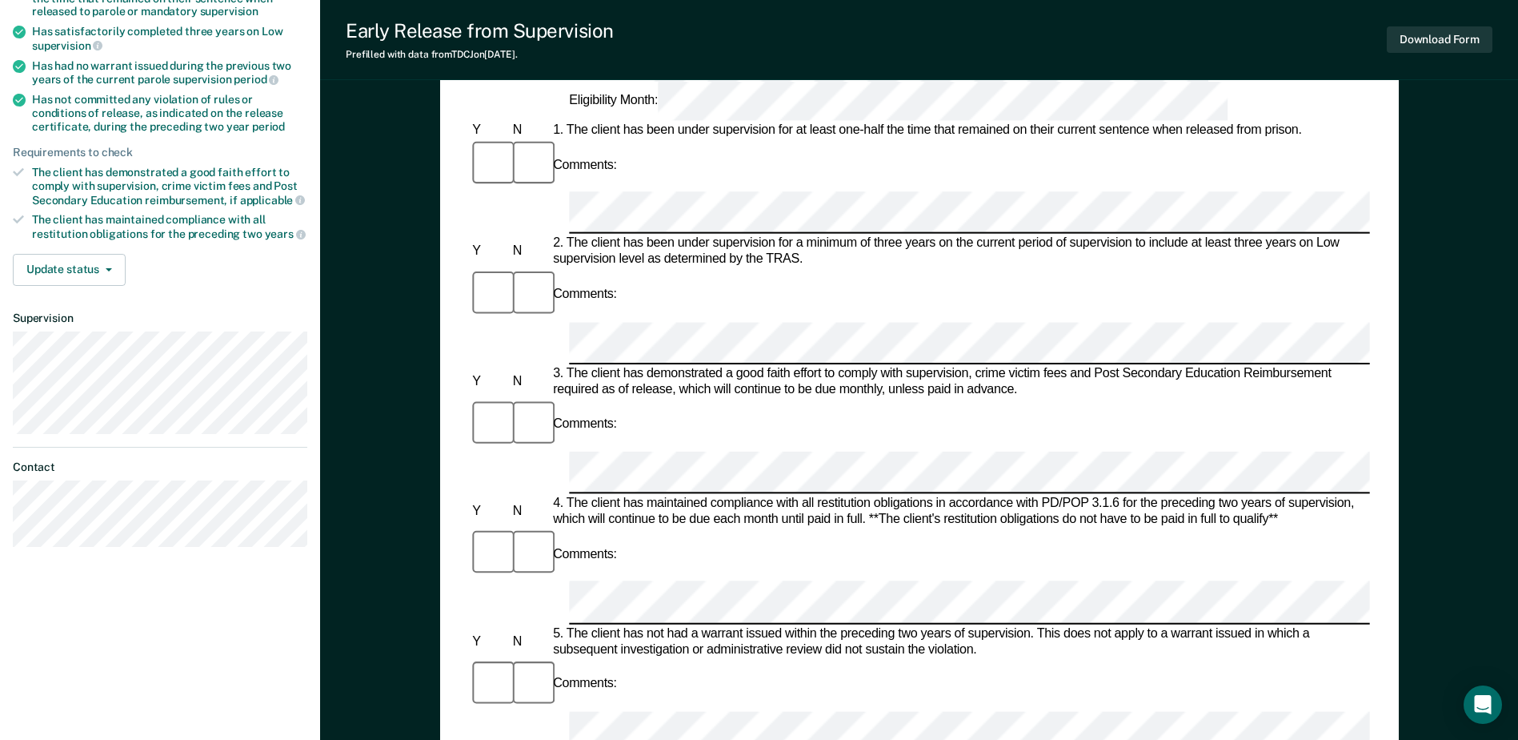
scroll to position [320, 0]
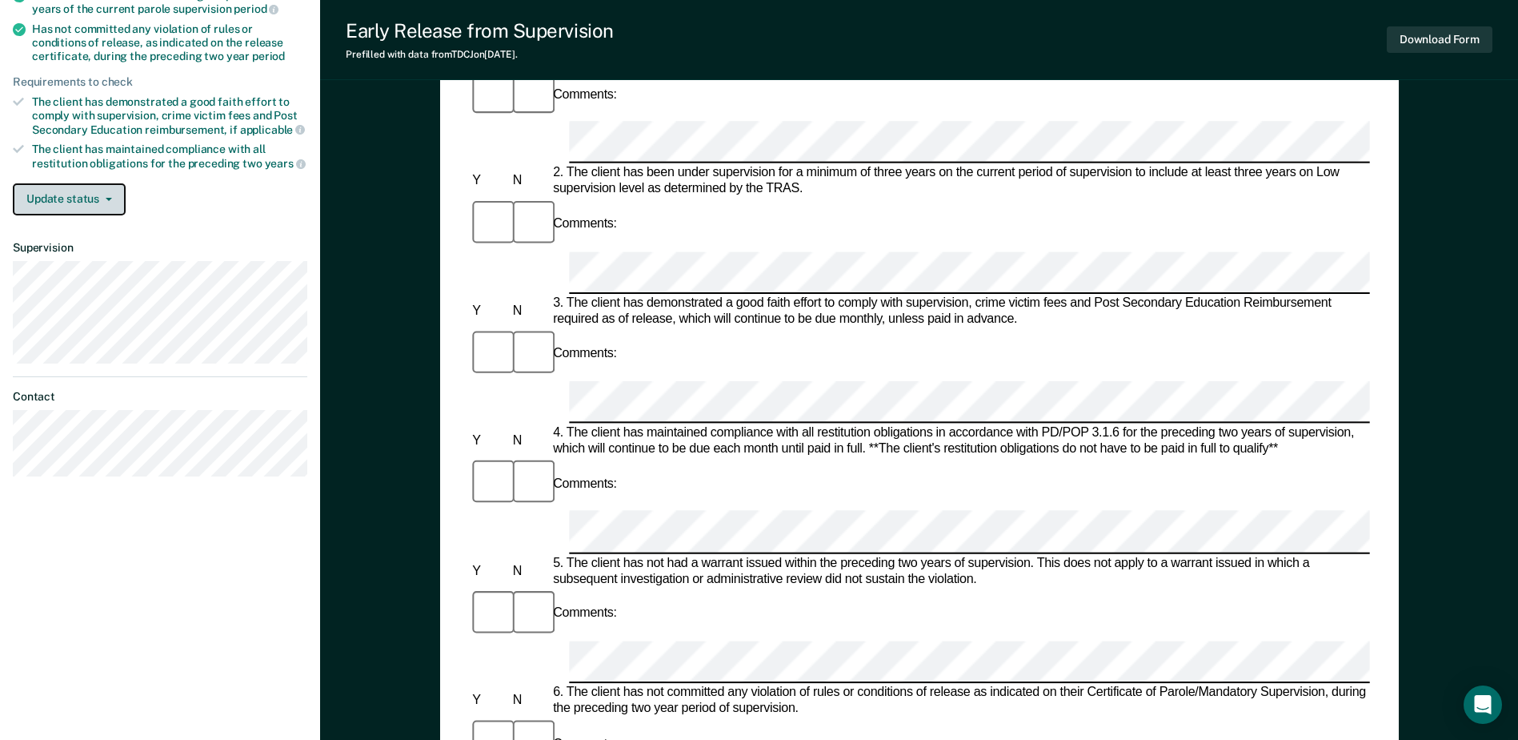
click at [77, 199] on button "Update status" at bounding box center [69, 199] width 113 height 32
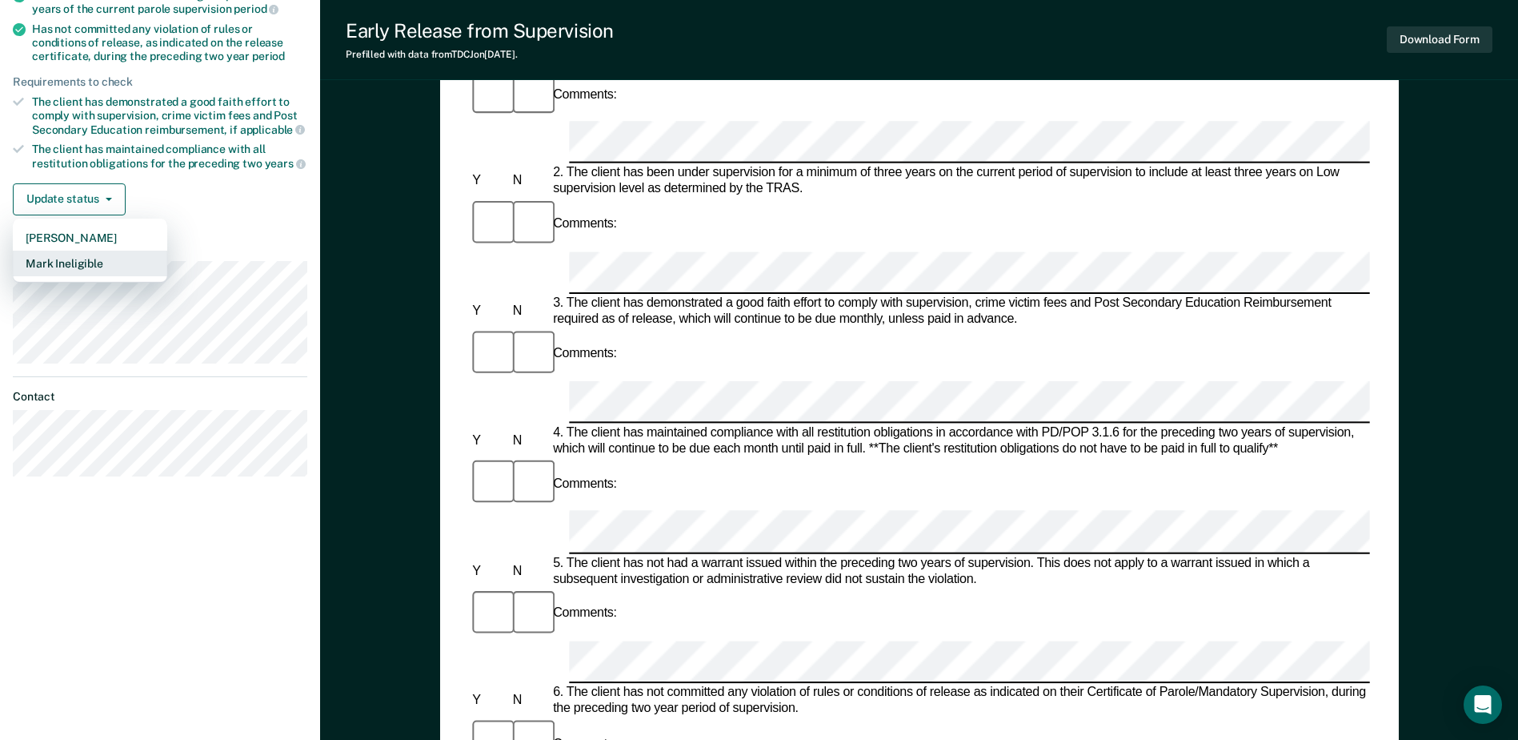
click at [90, 266] on button "Mark Ineligible" at bounding box center [90, 264] width 154 height 26
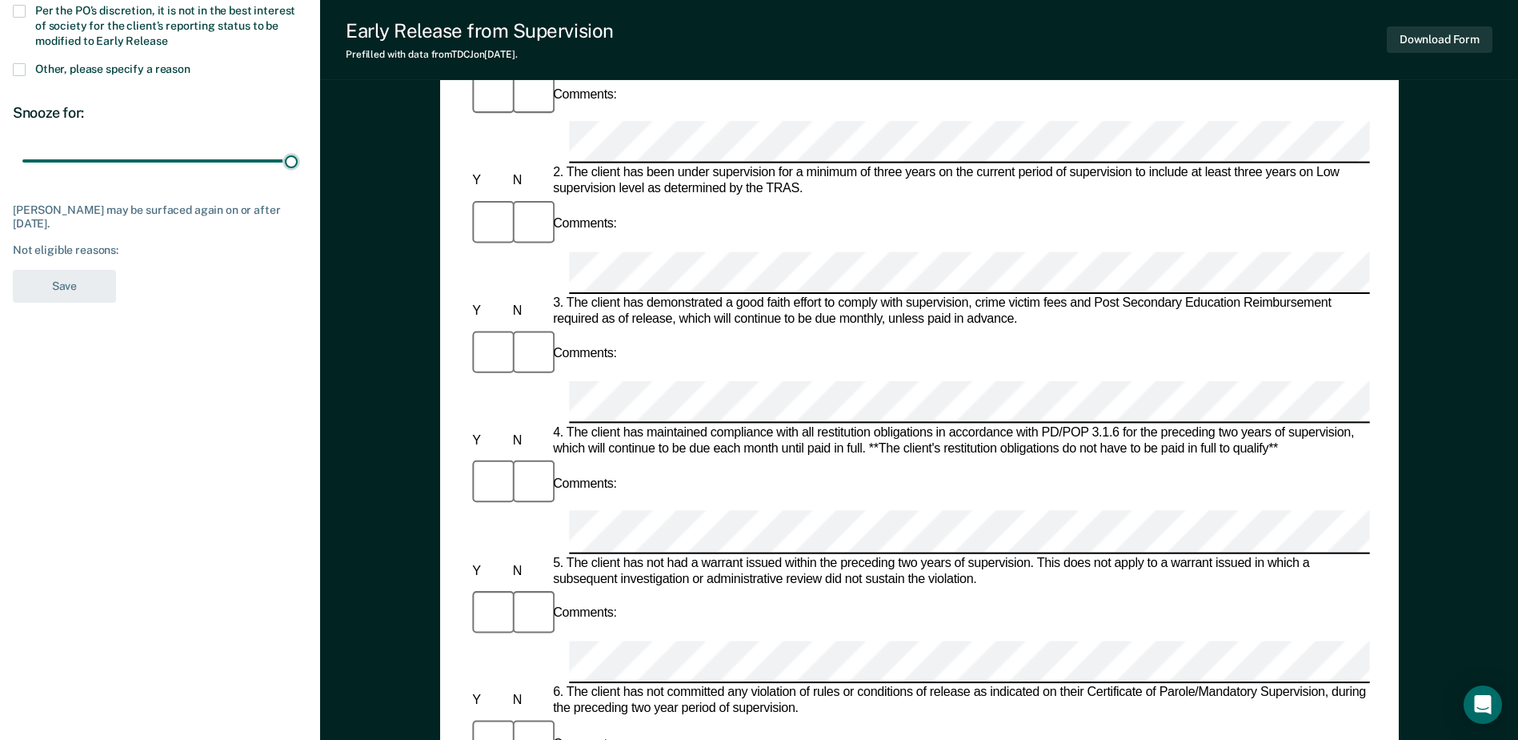
drag, startPoint x: 110, startPoint y: 159, endPoint x: 317, endPoint y: 154, distance: 207.4
type input "90"
click at [298, 154] on input "range" at bounding box center [159, 161] width 275 height 28
click at [80, 114] on div "Snooze for:" at bounding box center [160, 113] width 295 height 18
click at [16, 70] on span at bounding box center [19, 69] width 13 height 13
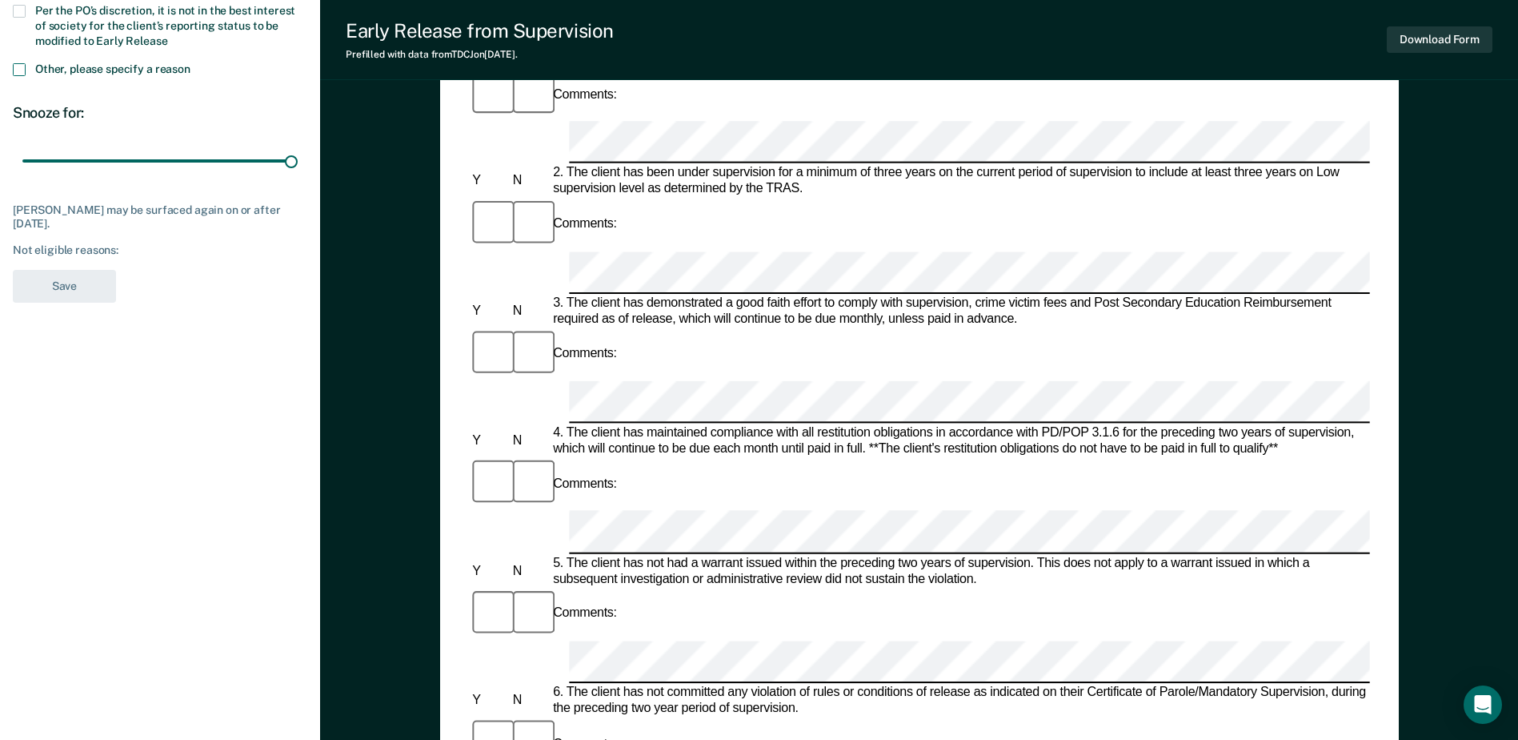
click at [191, 63] on input "Other, please specify a reason" at bounding box center [191, 63] width 0 height 0
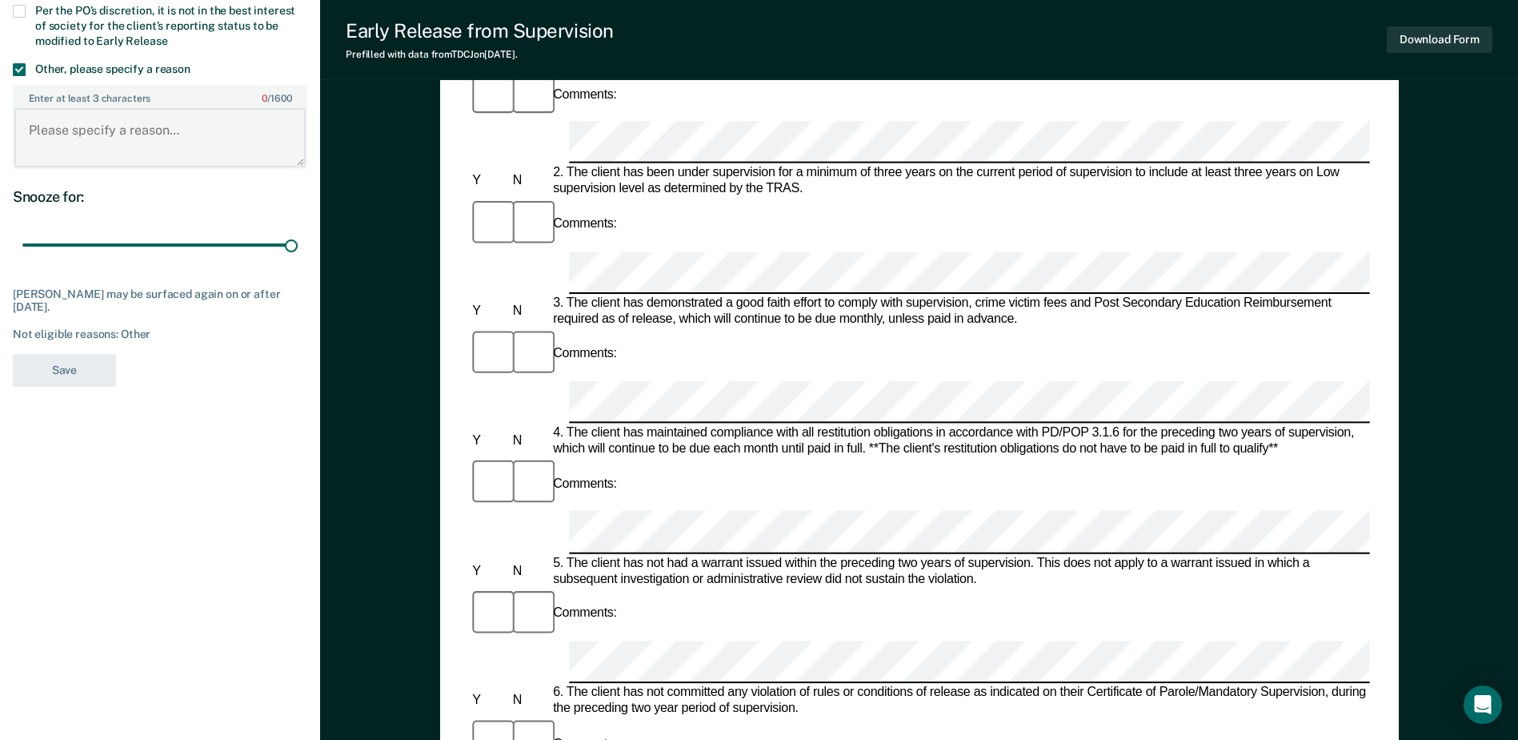
click at [62, 142] on textarea "Enter at least 3 characters 0 / 1600" at bounding box center [159, 137] width 291 height 59
click at [231, 137] on textarea "Client owes over $100 in fees." at bounding box center [159, 137] width 291 height 59
paste textarea "288.00"
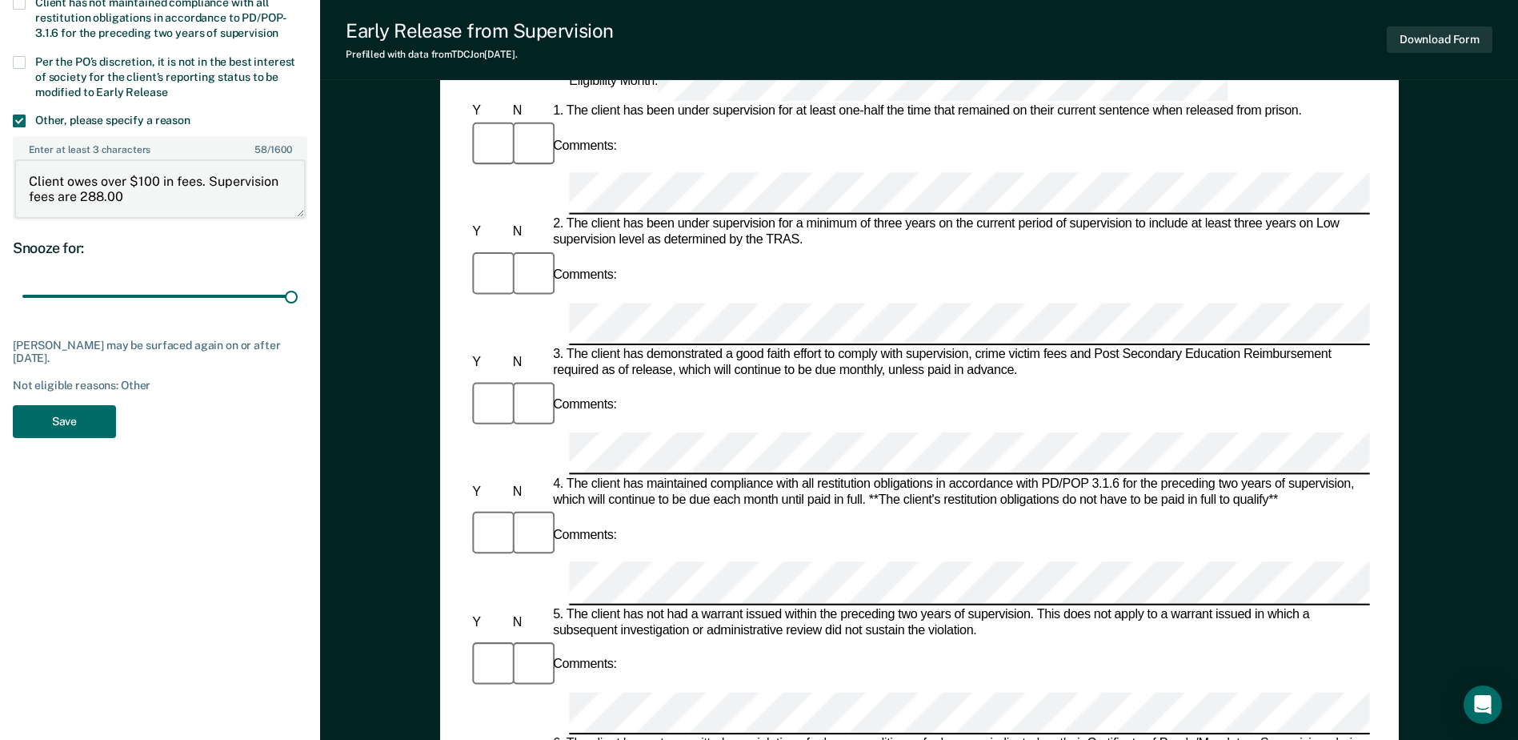
scroll to position [240, 0]
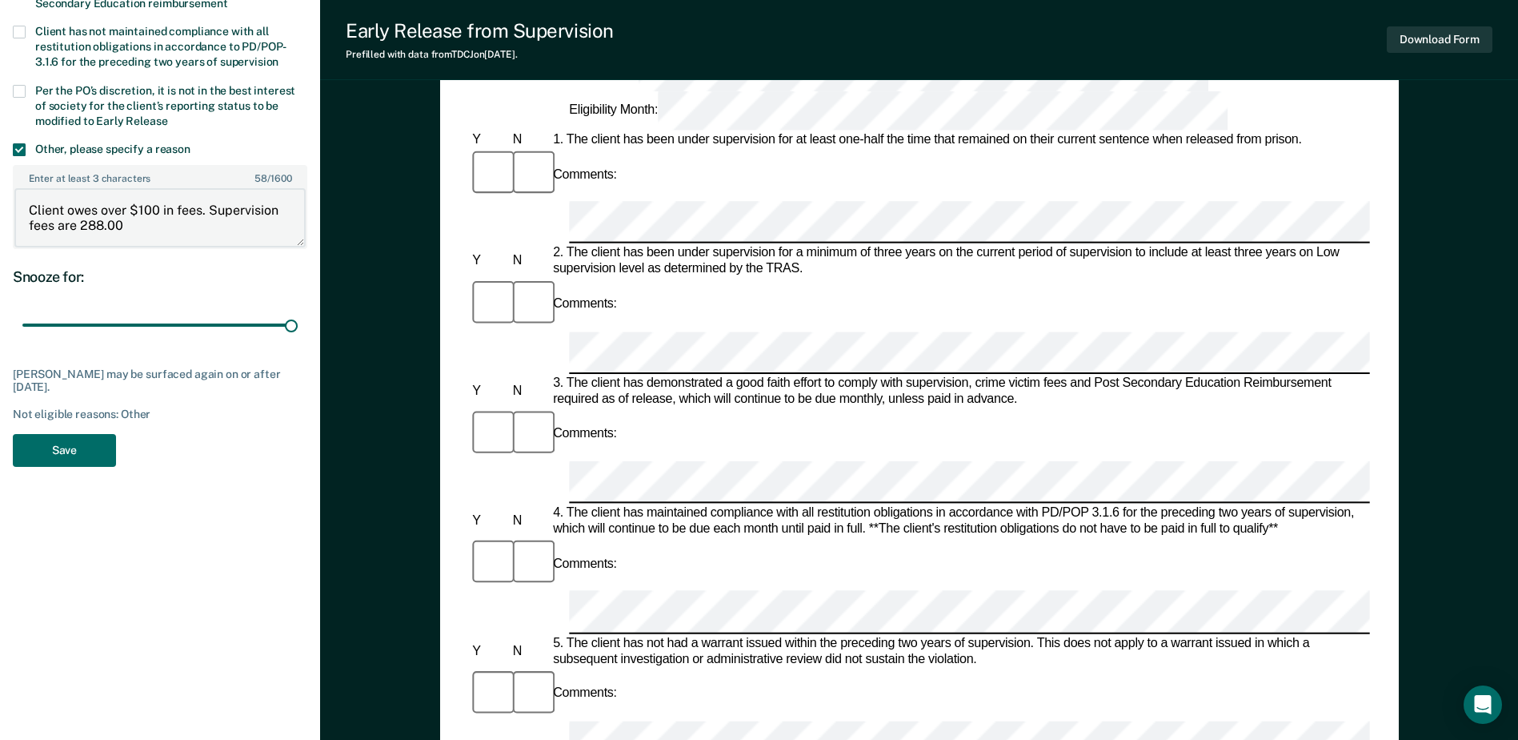
click at [81, 219] on textarea "Client owes over $100 in fees. Supervision fees are 288.00" at bounding box center [159, 217] width 291 height 59
paste textarea "76.00"
type textarea "Client owes over $100 in fees. Supervision fees are $288.00. Crime victim fees …"
click at [42, 447] on button "Save" at bounding box center [64, 450] width 103 height 33
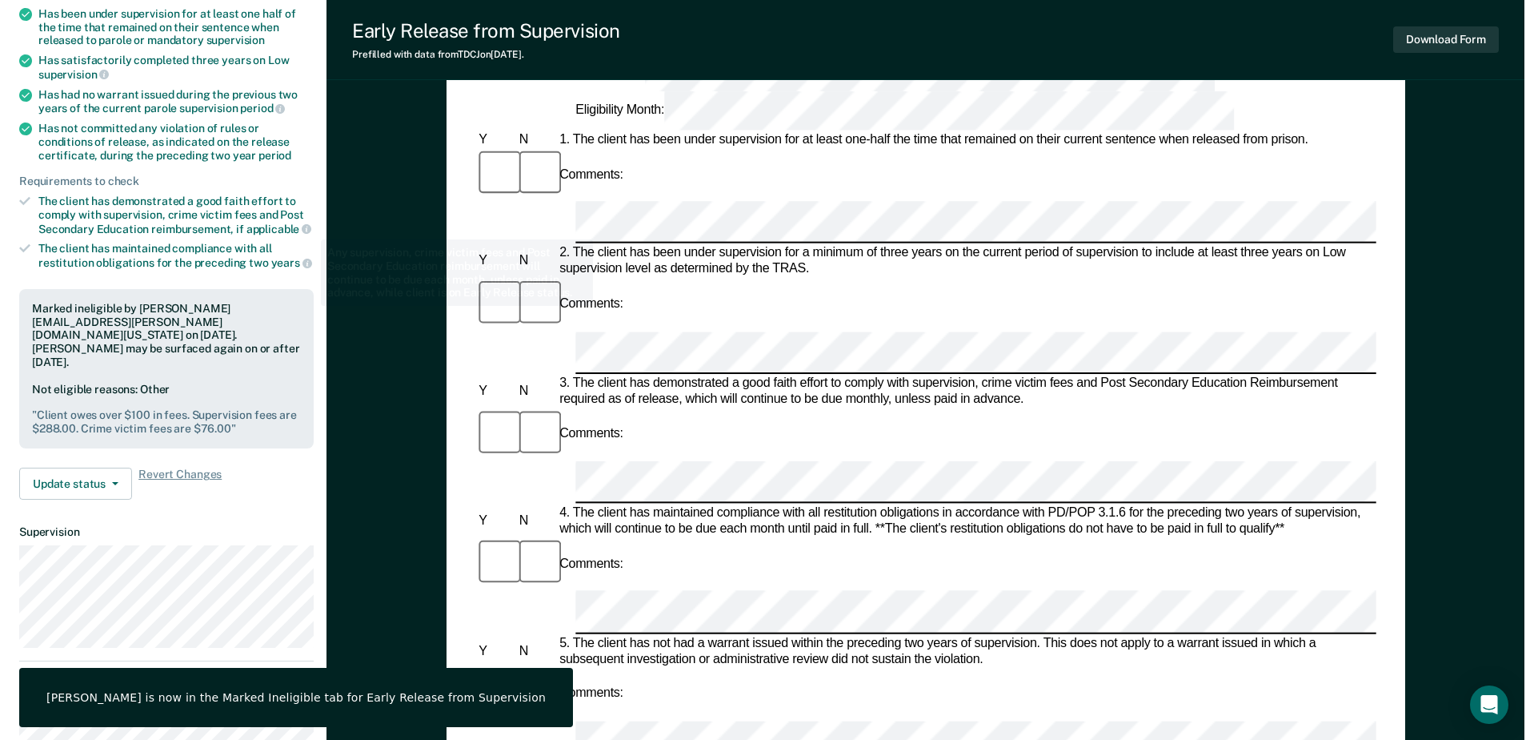
scroll to position [0, 0]
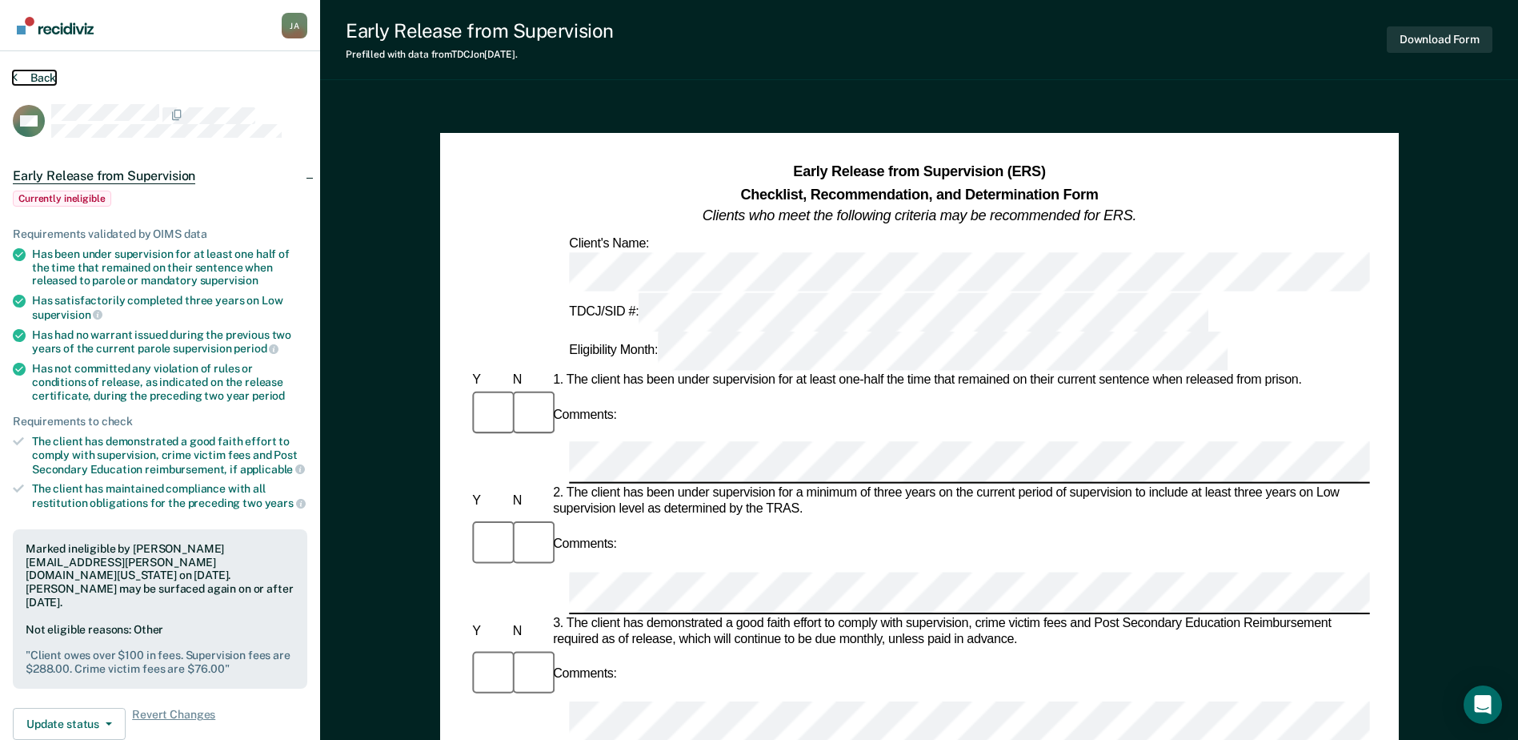
click at [24, 74] on button "Back" at bounding box center [34, 77] width 43 height 14
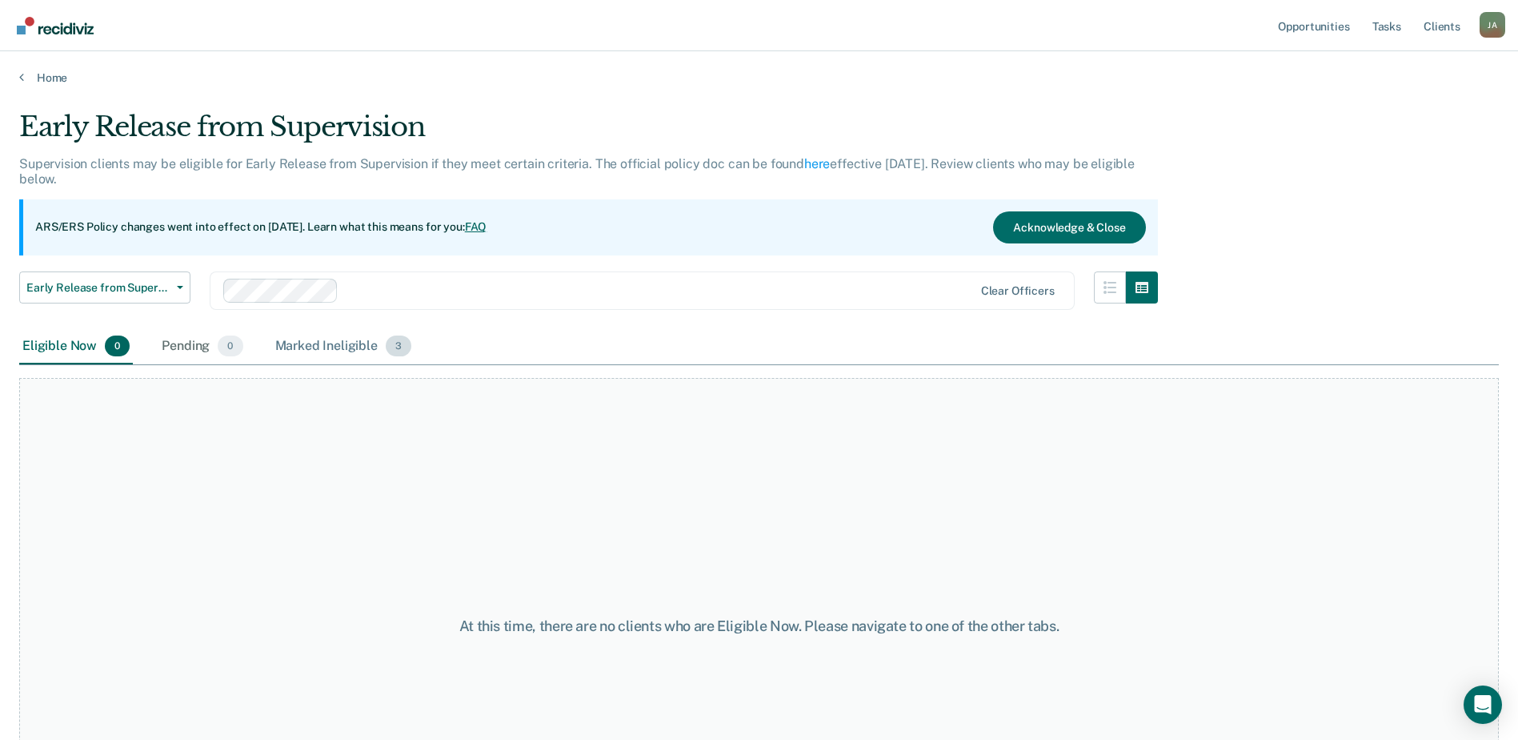
click at [335, 354] on div "Marked Ineligible 3" at bounding box center [343, 346] width 143 height 35
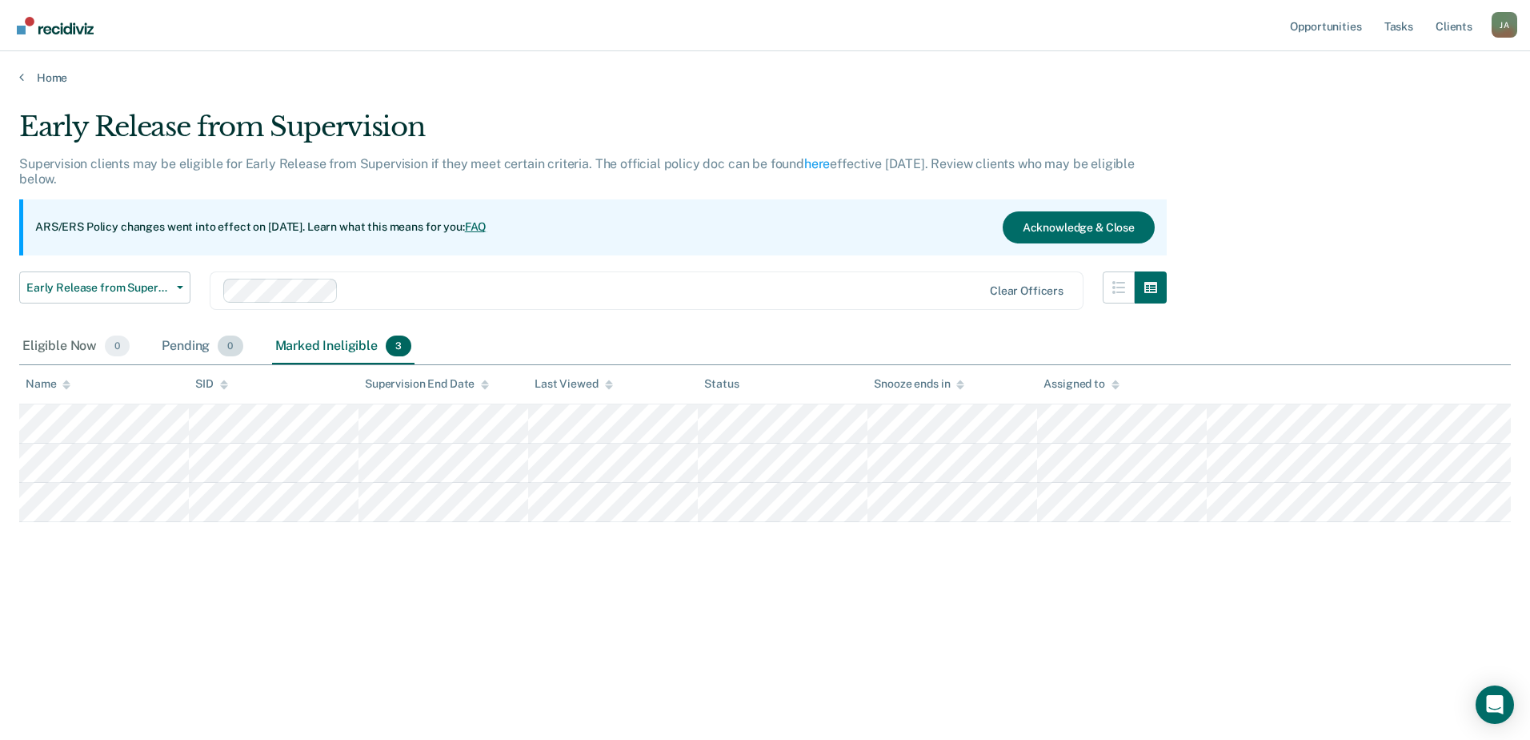
click at [167, 347] on div "Pending 0" at bounding box center [201, 346] width 87 height 35
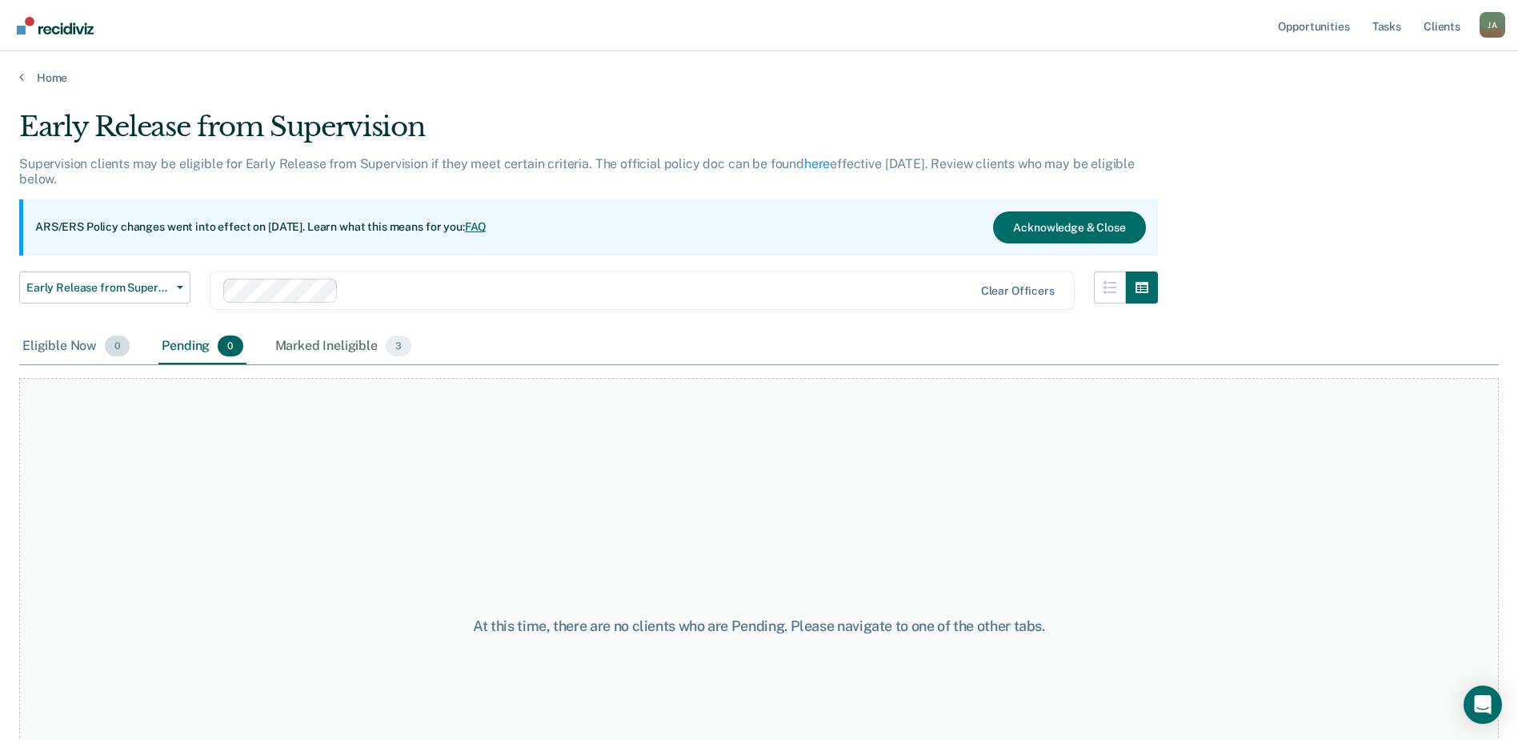
click at [39, 347] on div "Eligible Now 0" at bounding box center [76, 346] width 114 height 35
click at [35, 68] on div "Home" at bounding box center [759, 68] width 1518 height 34
click at [48, 73] on link "Home" at bounding box center [759, 77] width 1480 height 14
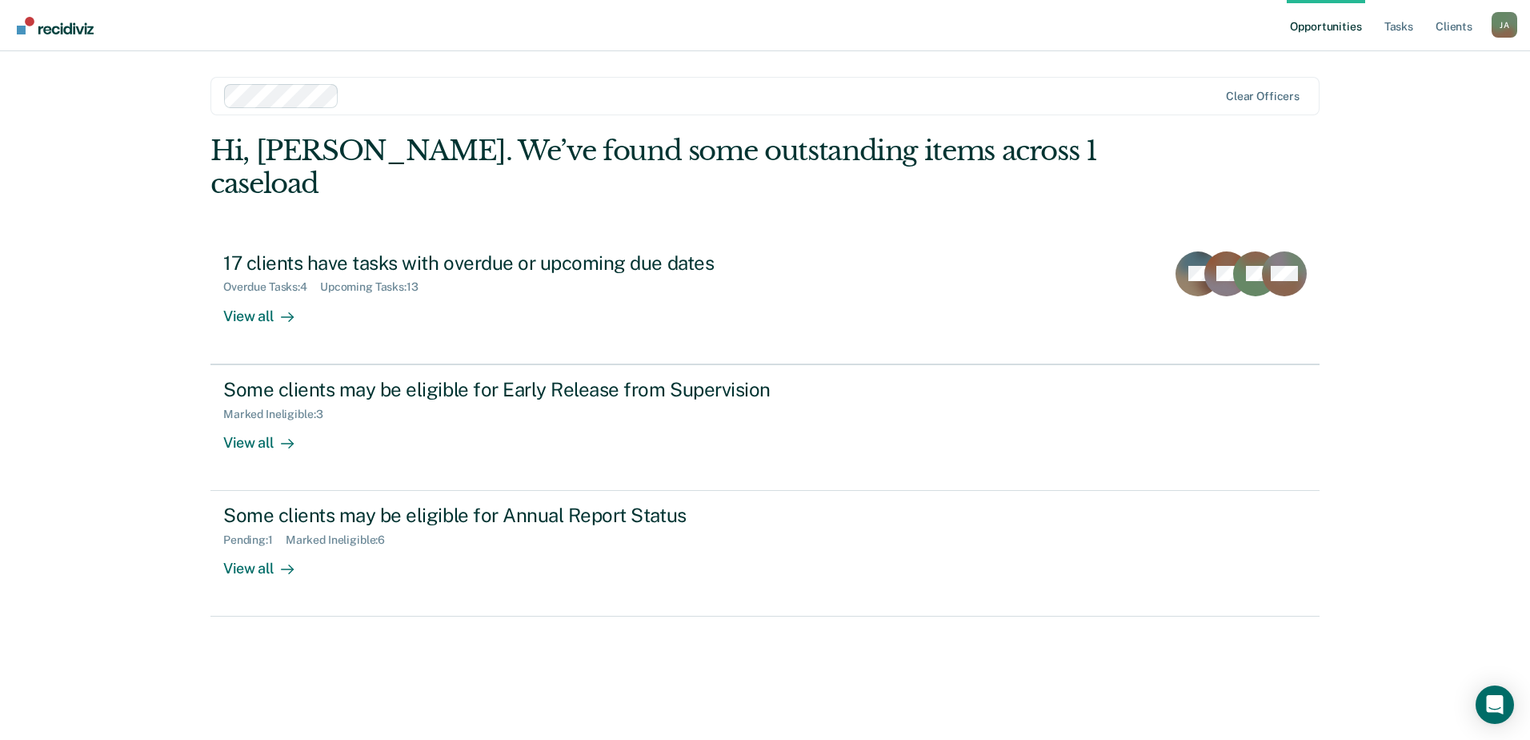
click at [1510, 27] on div "J A" at bounding box center [1505, 25] width 26 height 26
click at [1410, 103] on link "Log Out" at bounding box center [1440, 105] width 129 height 14
